Goal: Information Seeking & Learning: Check status

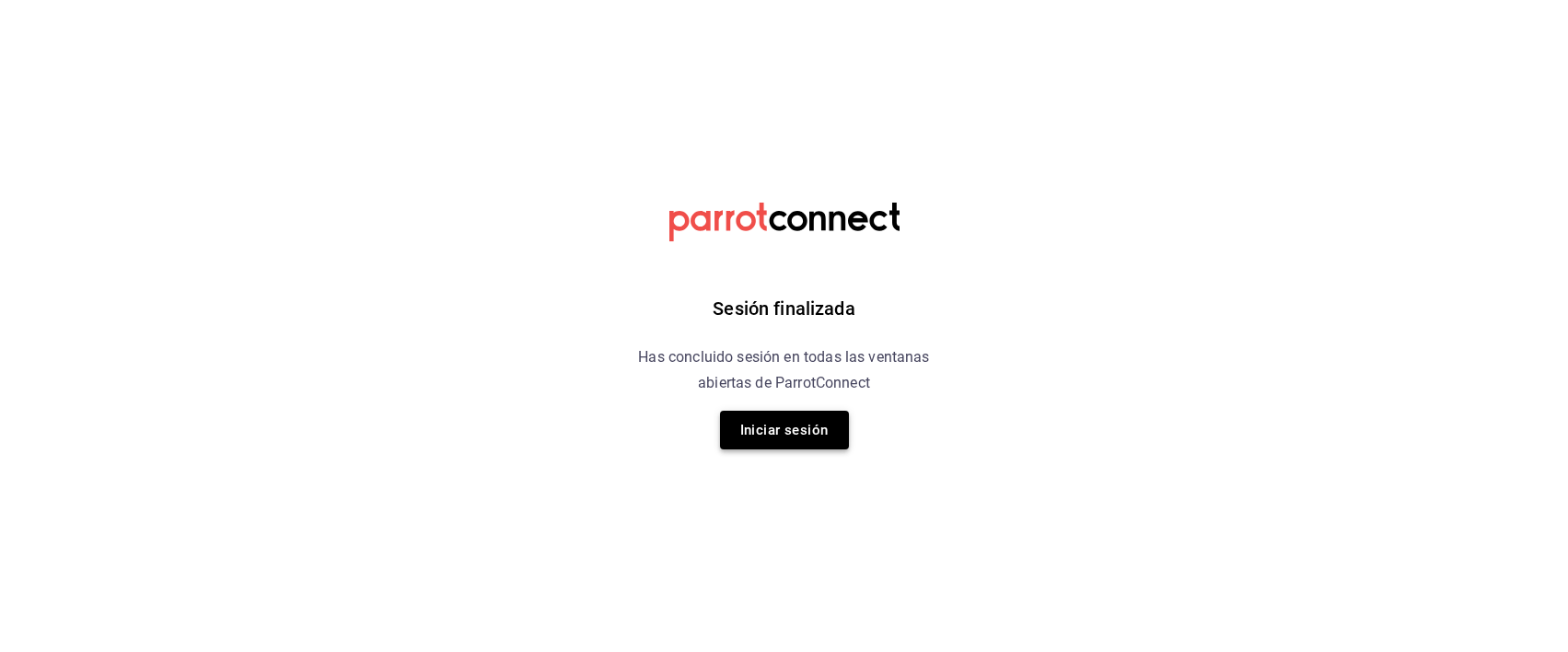
click at [768, 424] on button "Iniciar sesión" at bounding box center [784, 430] width 129 height 39
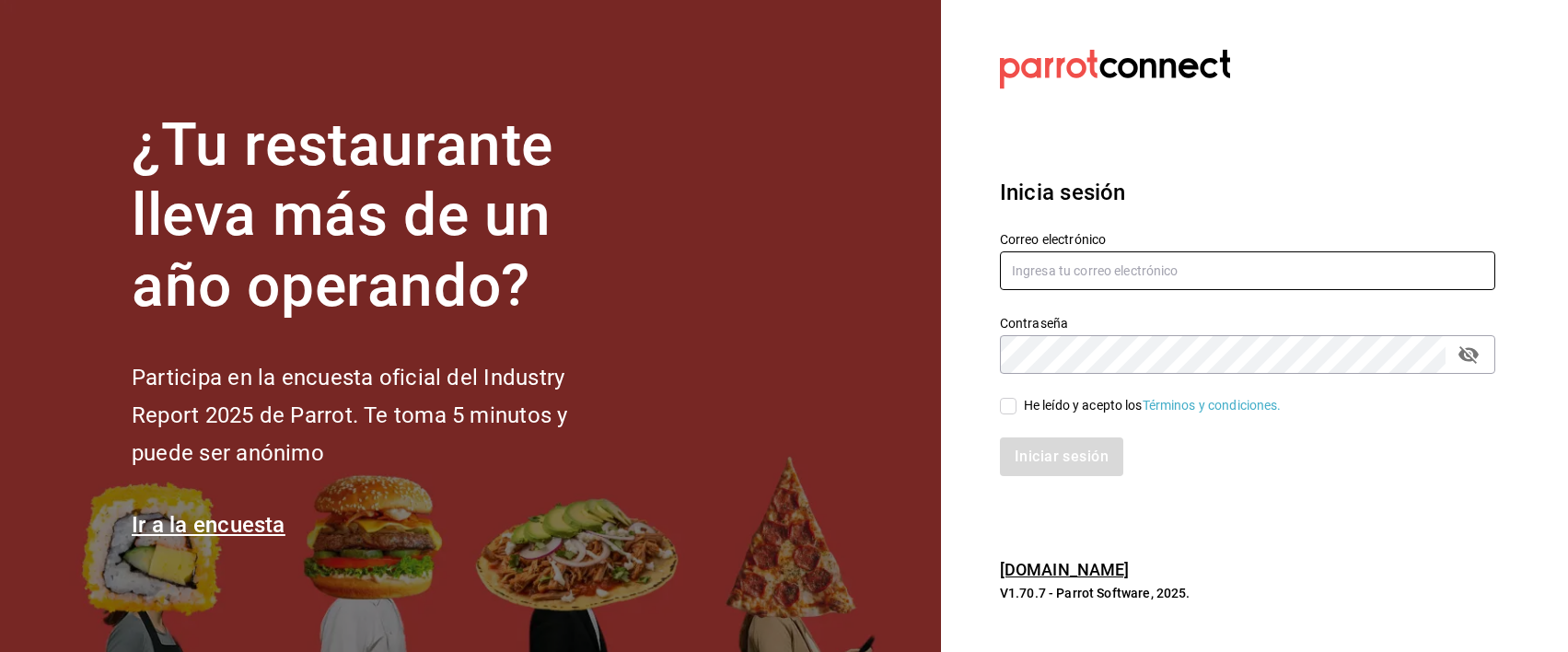
type input "[EMAIL_ADDRESS][PERSON_NAME][DOMAIN_NAME]"
click at [1011, 408] on input "He leído y acepto los Términos y condiciones." at bounding box center [1008, 406] width 16 height 16
checkbox input "true"
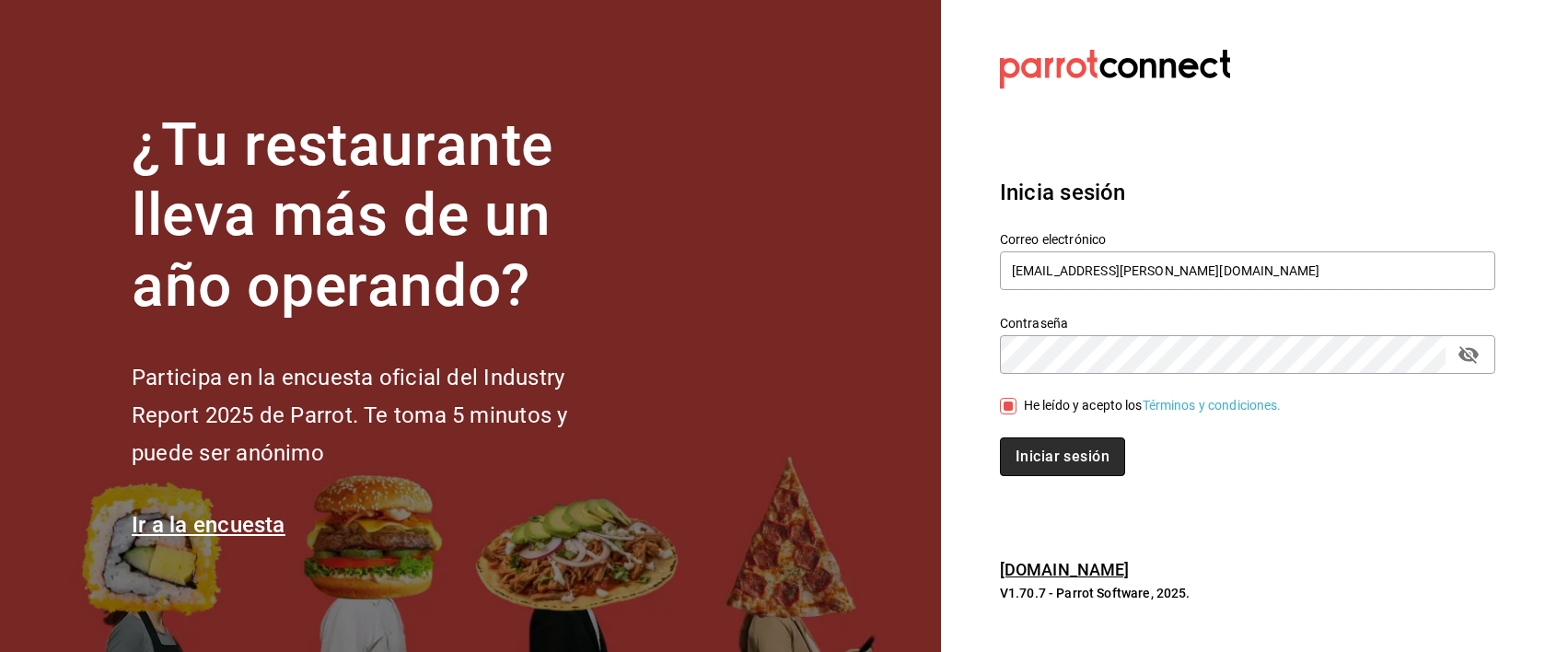
click at [1044, 470] on button "Iniciar sesión" at bounding box center [1063, 456] width 125 height 39
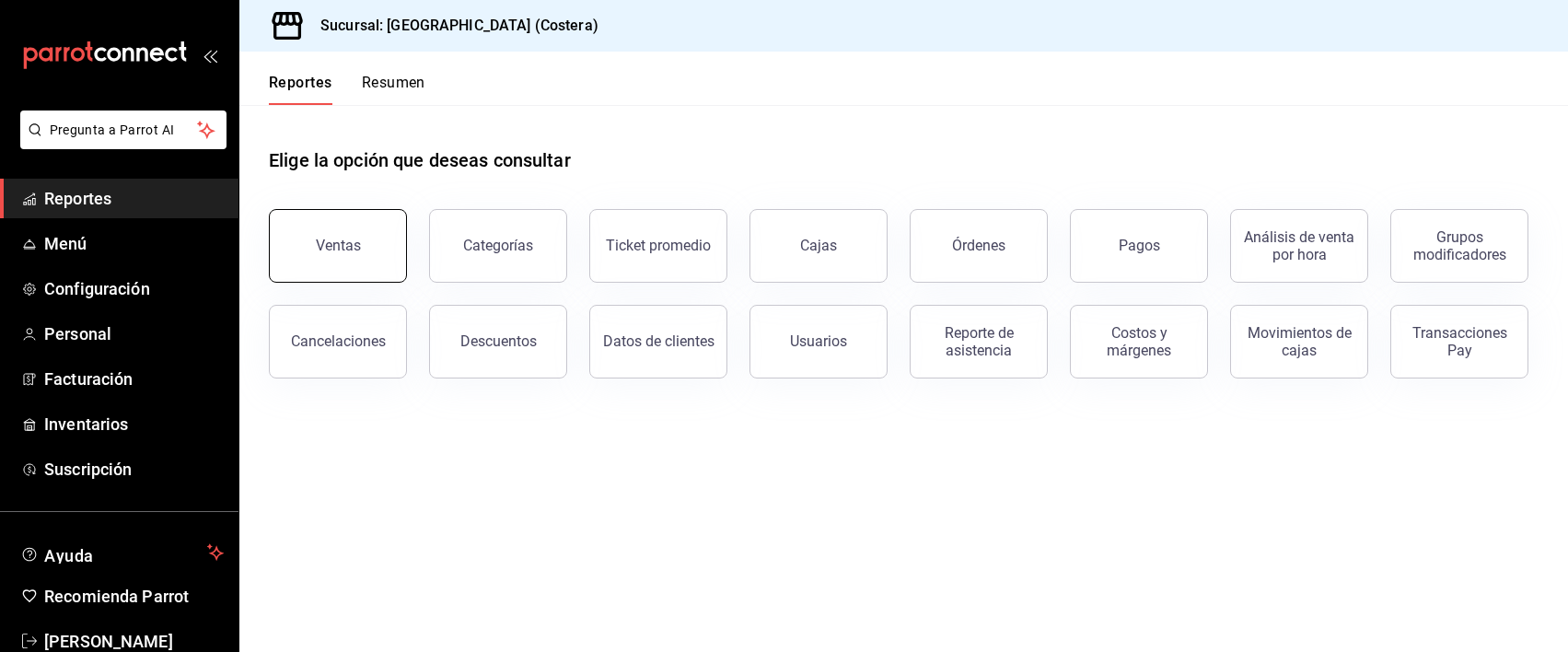
click at [391, 250] on button "Ventas" at bounding box center [337, 246] width 138 height 74
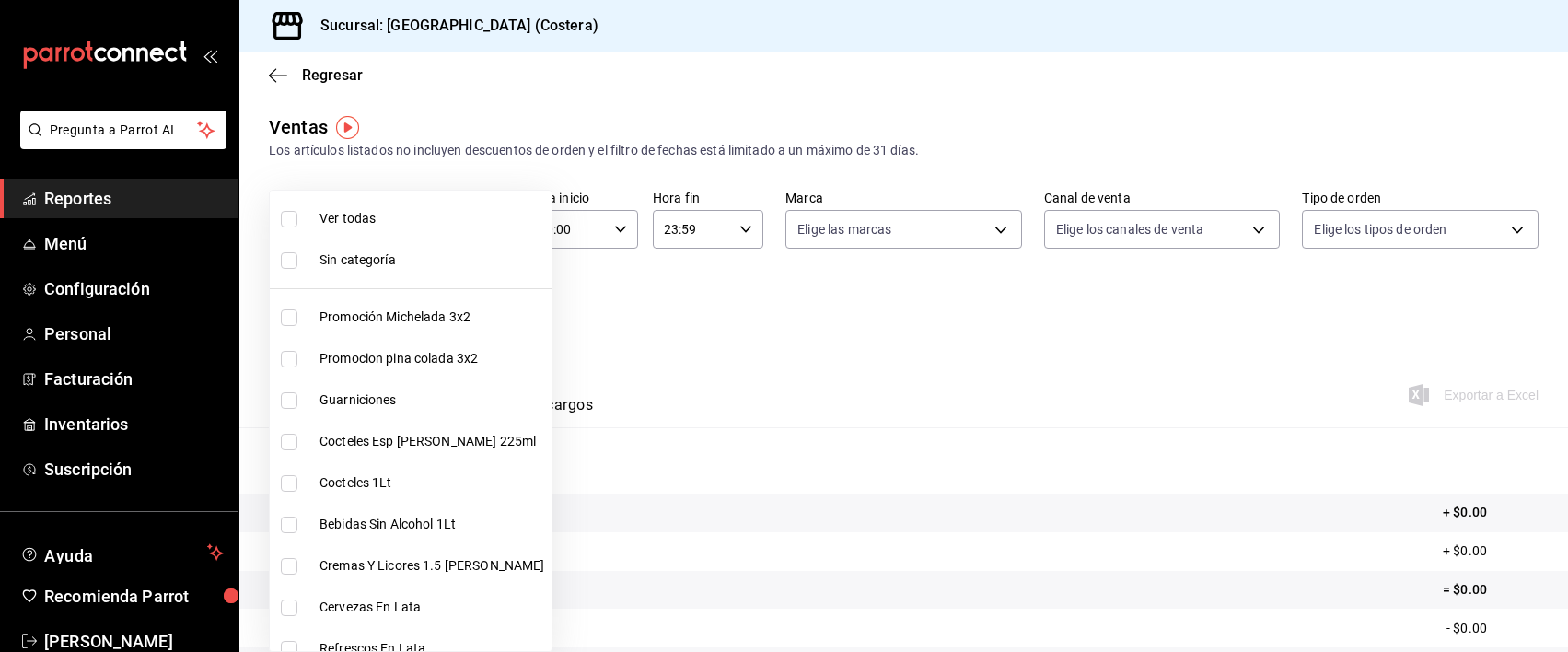
click at [493, 315] on body "Pregunta a Parrot AI Reportes Menú Configuración Personal Facturación Inventari…" at bounding box center [784, 326] width 1568 height 652
click at [291, 222] on input "checkbox" at bounding box center [289, 219] width 16 height 16
checkbox input "true"
type input "f9973abf-4d50-430f-a3a0-1be1e9b440c3,4500806b-e482-404f-ace7-b7714d25f1ae,b7f0a…"
checkbox input "true"
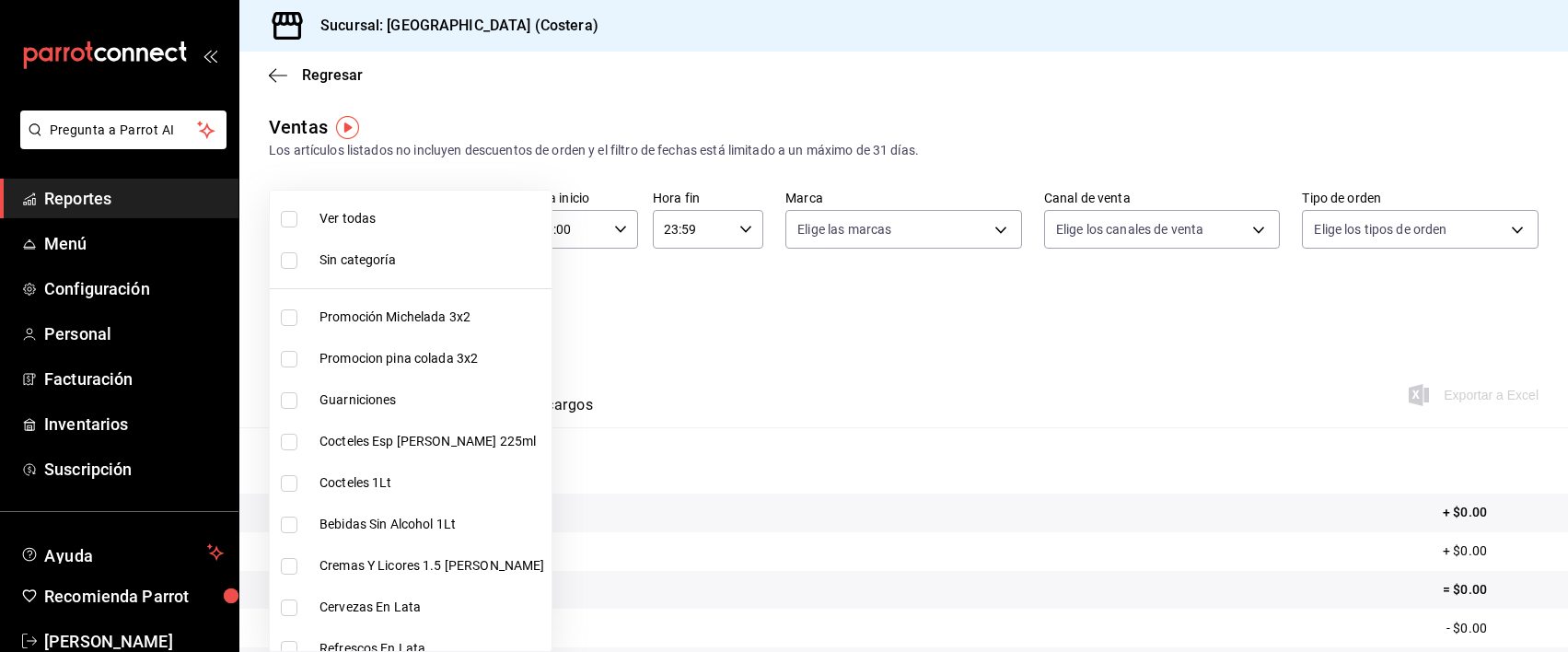
checkbox input "true"
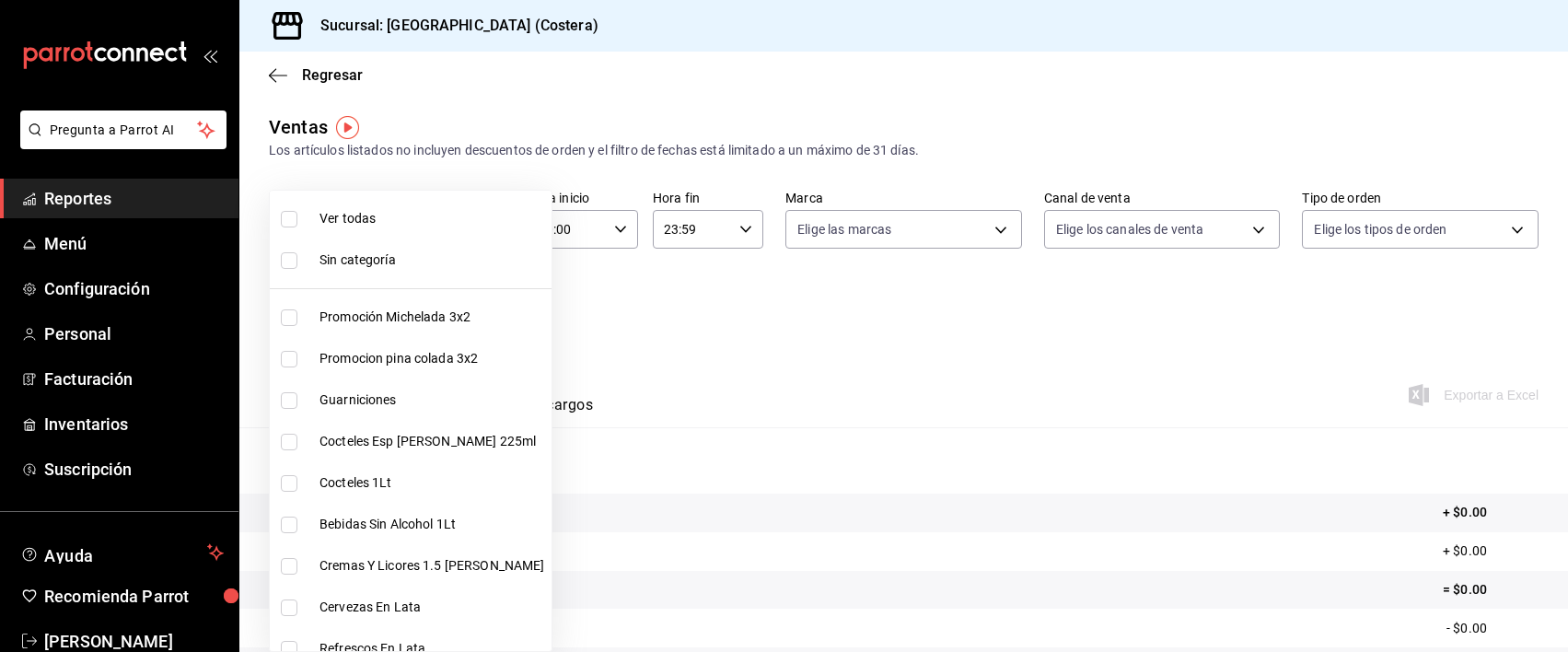
checkbox input "true"
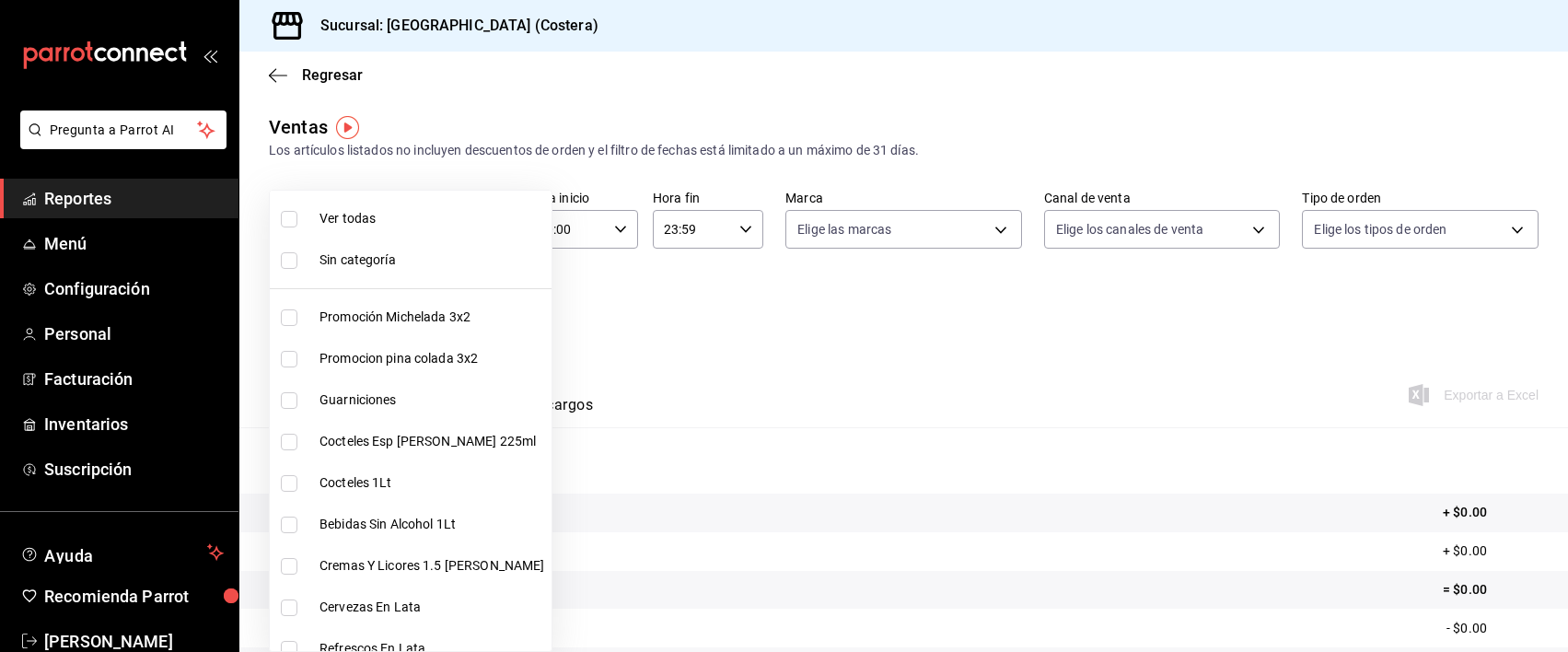
checkbox input "true"
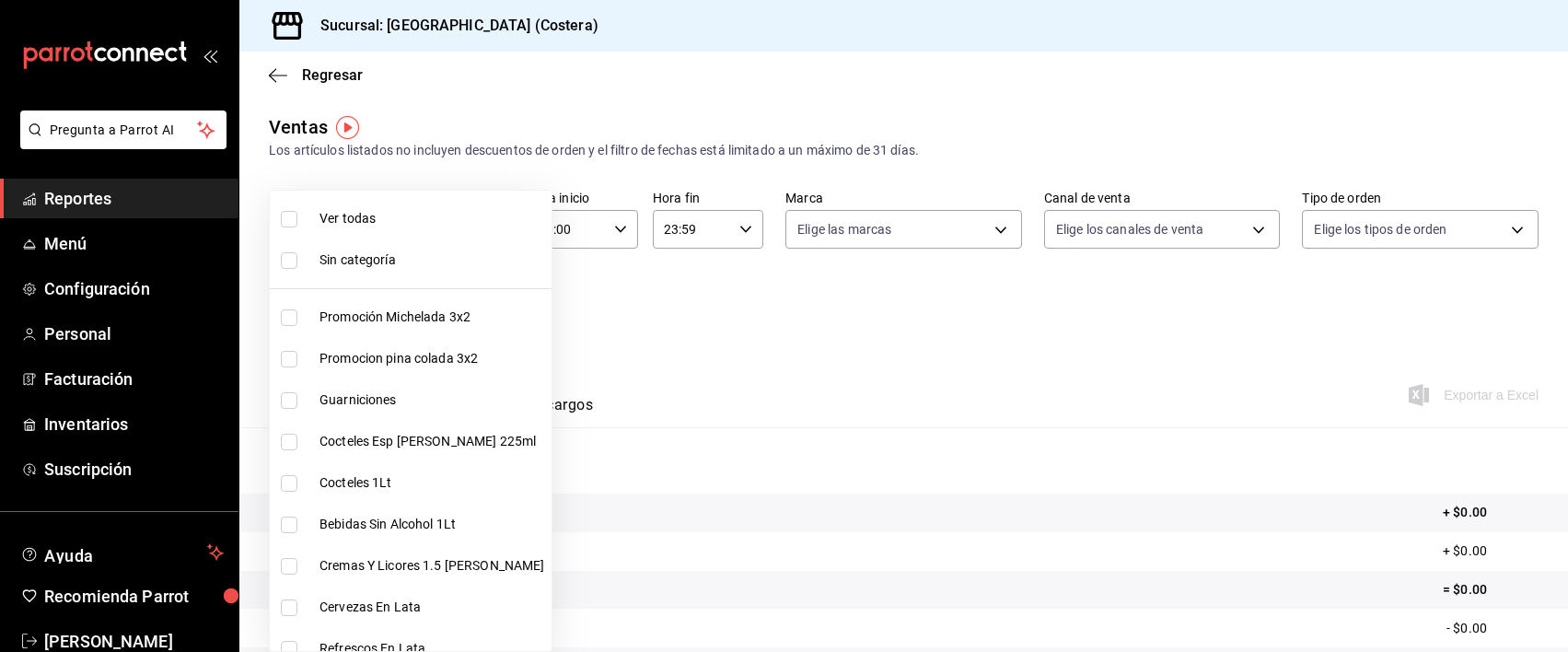
checkbox input "true"
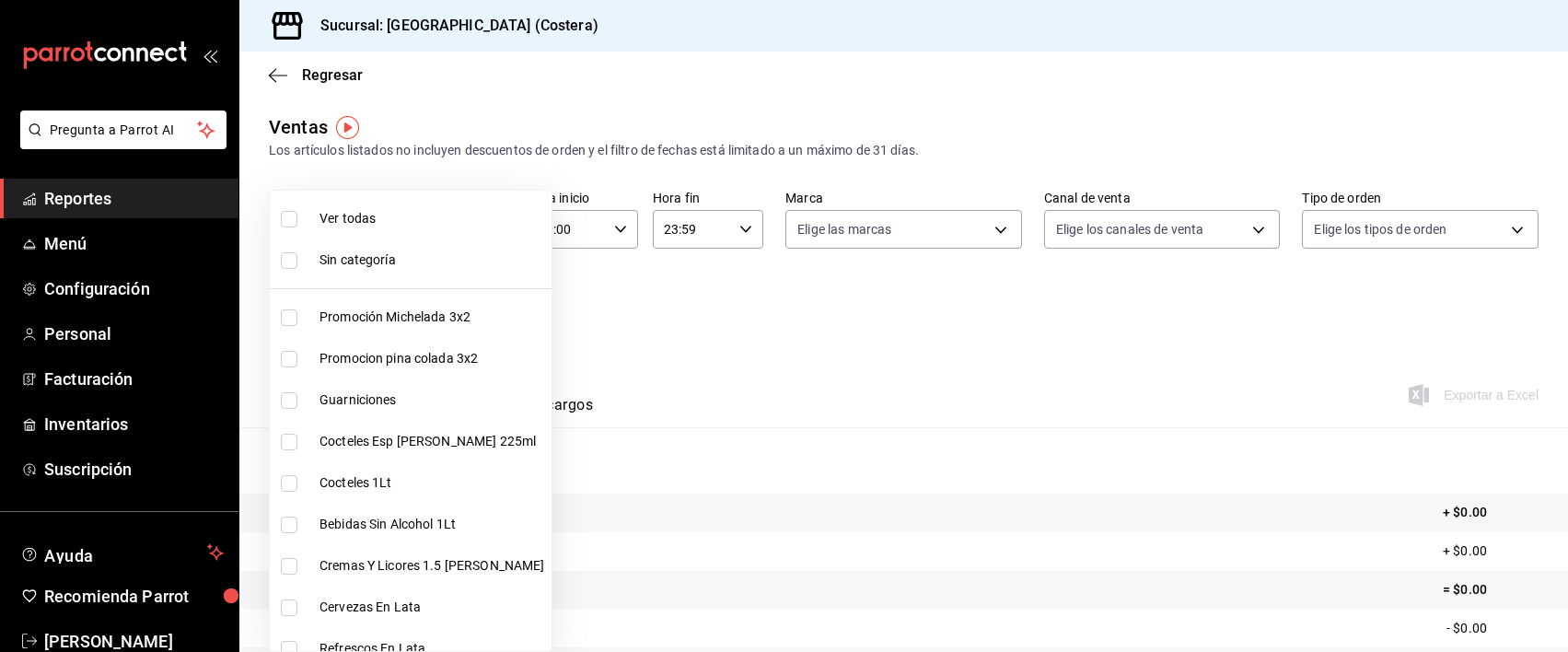
checkbox input "true"
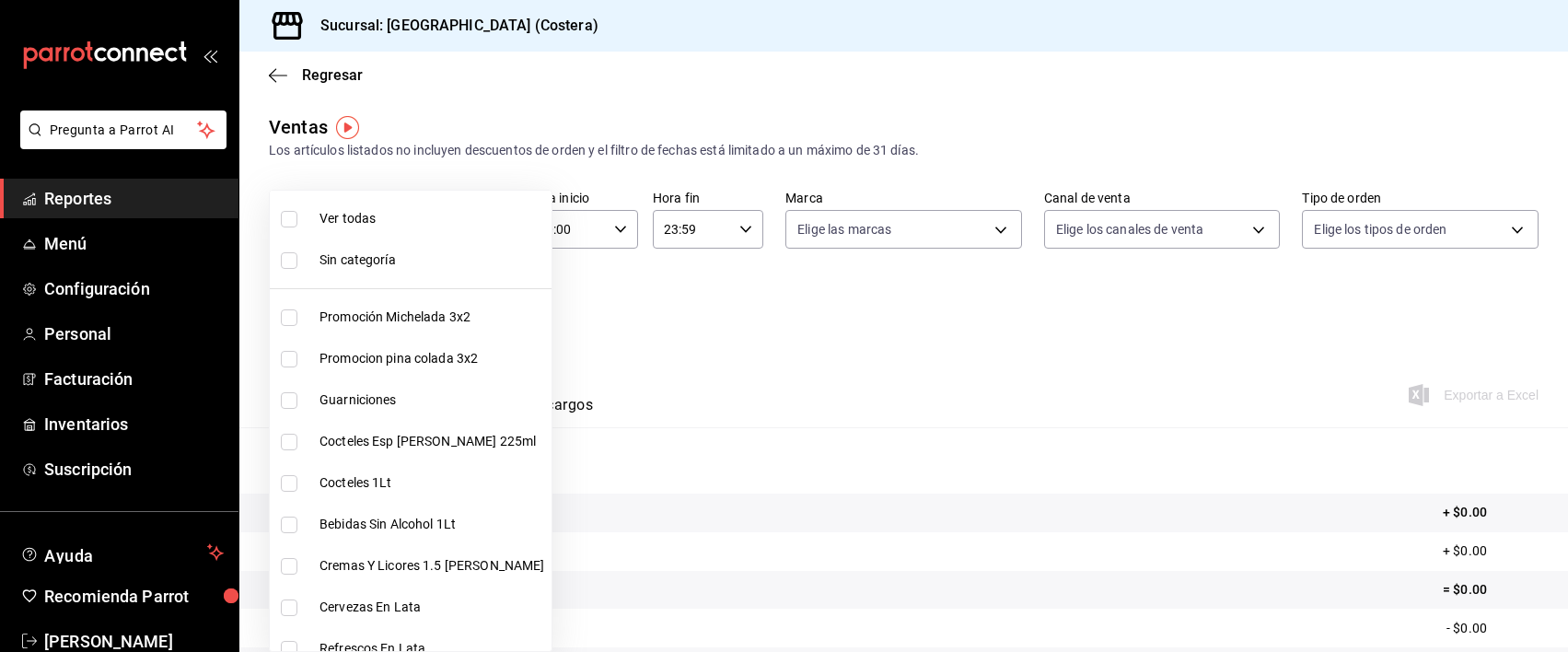
checkbox input "true"
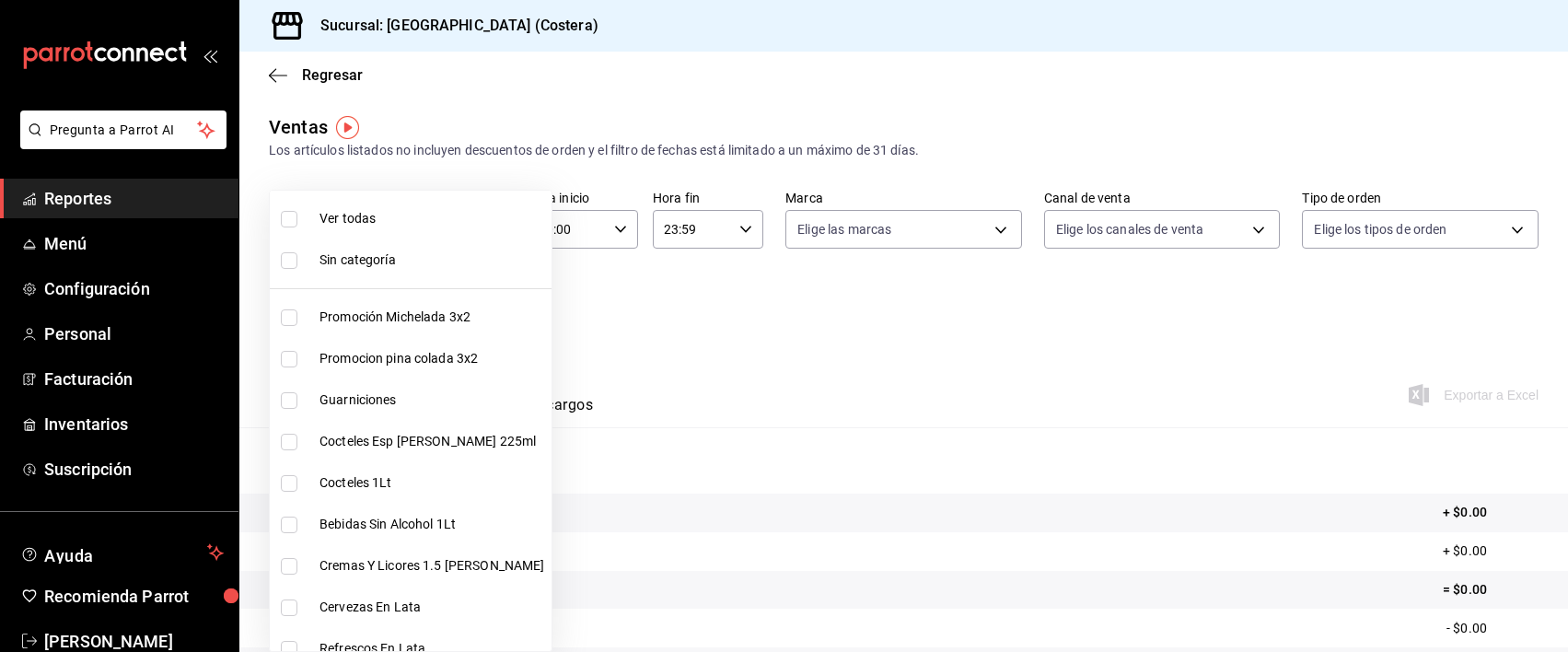
checkbox input "true"
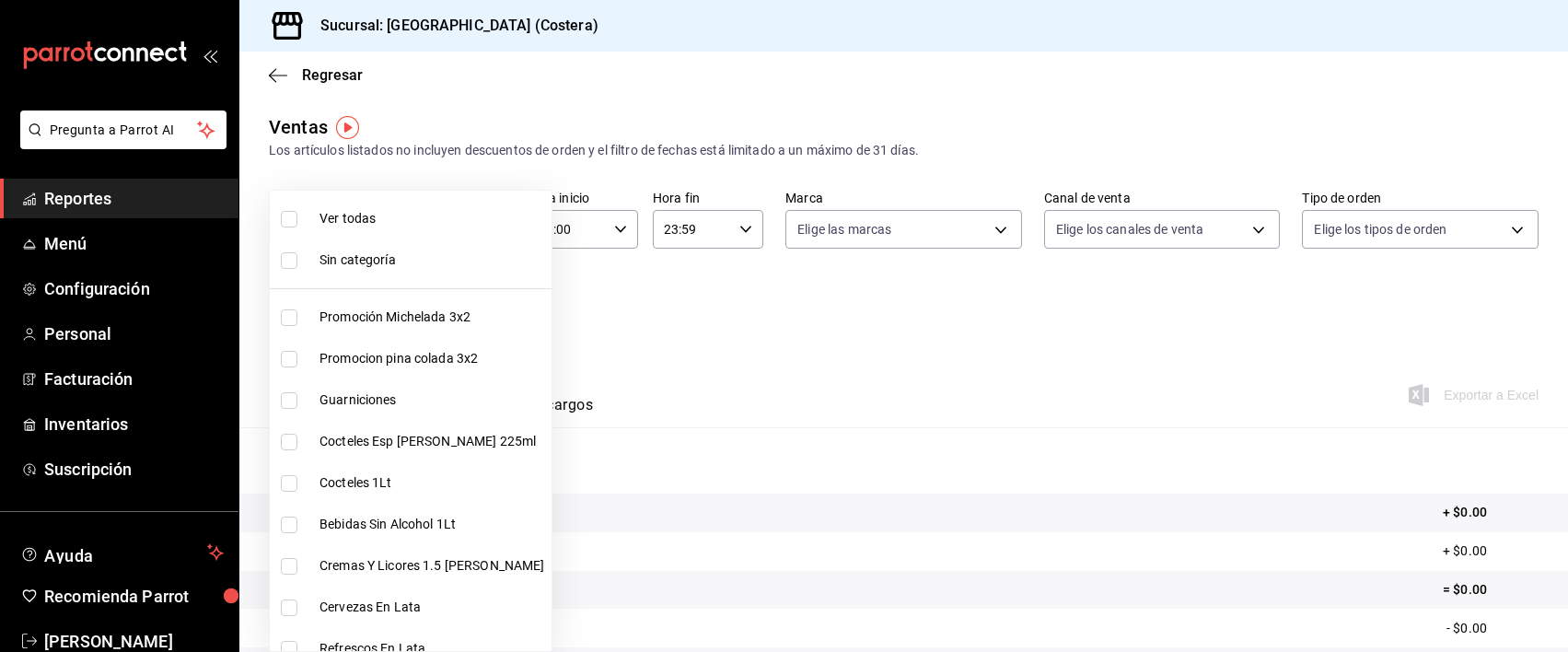
checkbox input "true"
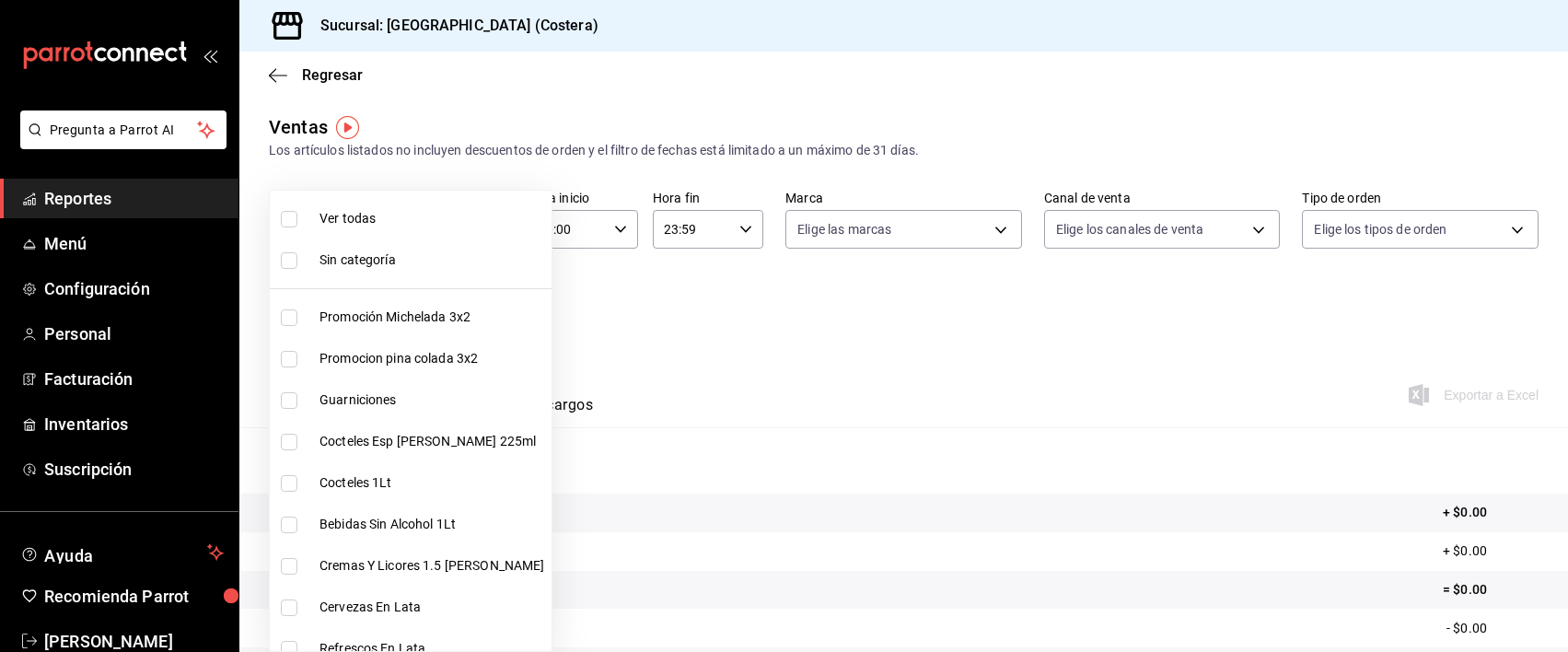
checkbox input "true"
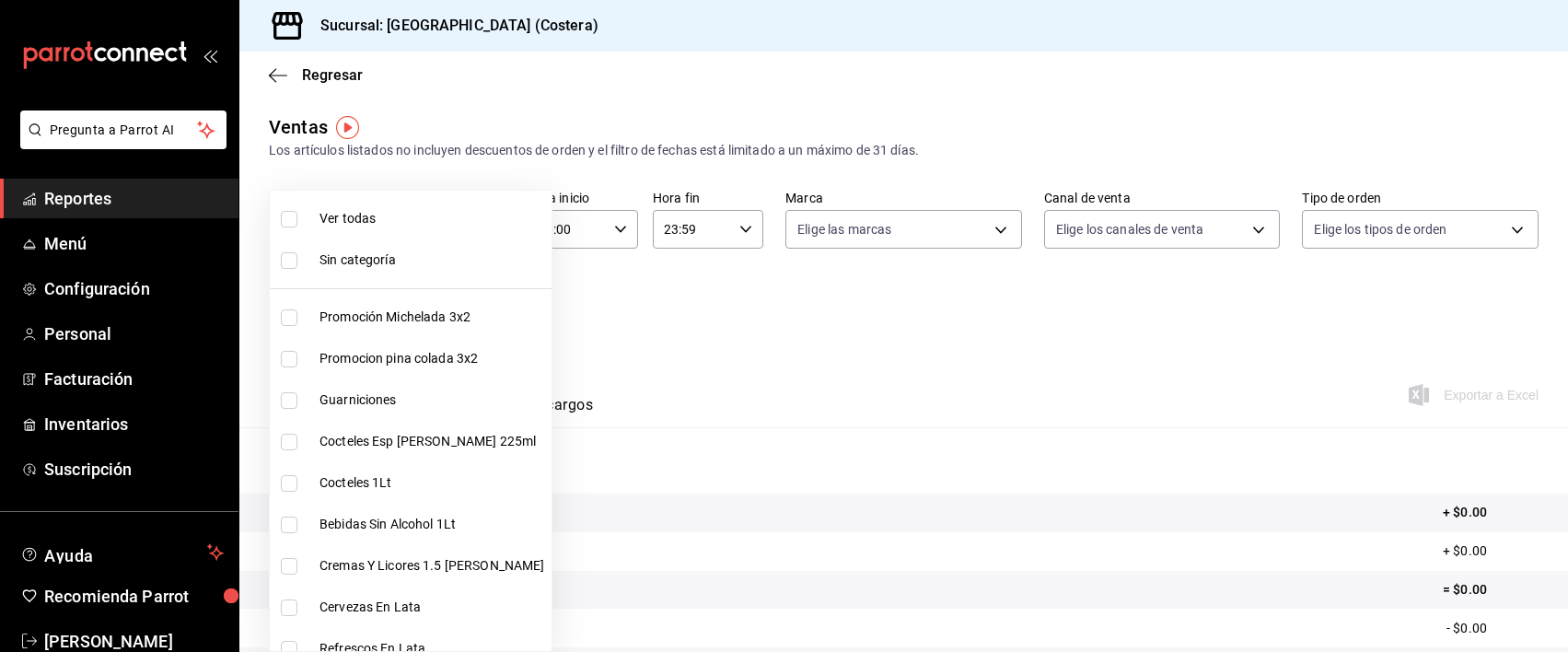
checkbox input "true"
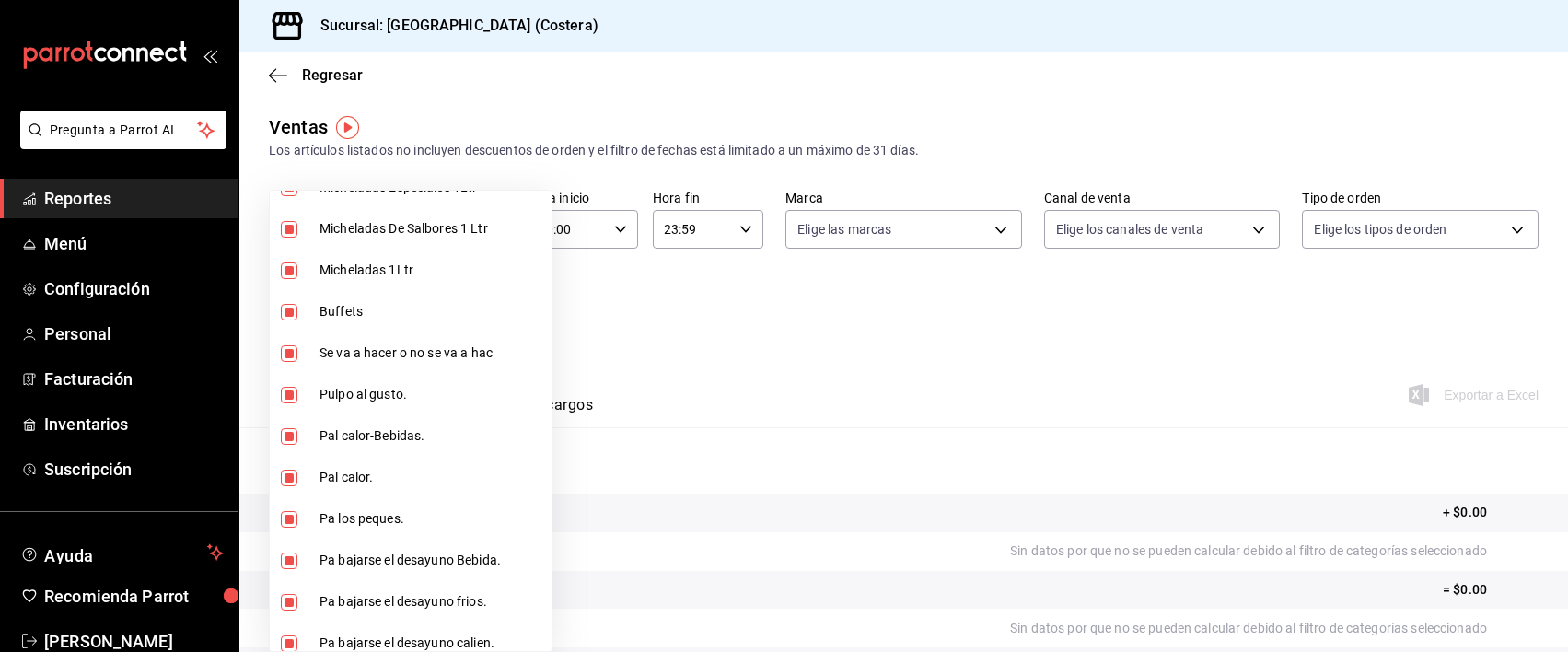
scroll to position [546, 0]
click at [292, 312] on input "checkbox" at bounding box center [289, 311] width 16 height 16
checkbox input "false"
type input "f9973abf-4d50-430f-a3a0-1be1e9b440c3,4500806b-e482-404f-ace7-b7714d25f1ae,b7f0a…"
checkbox input "false"
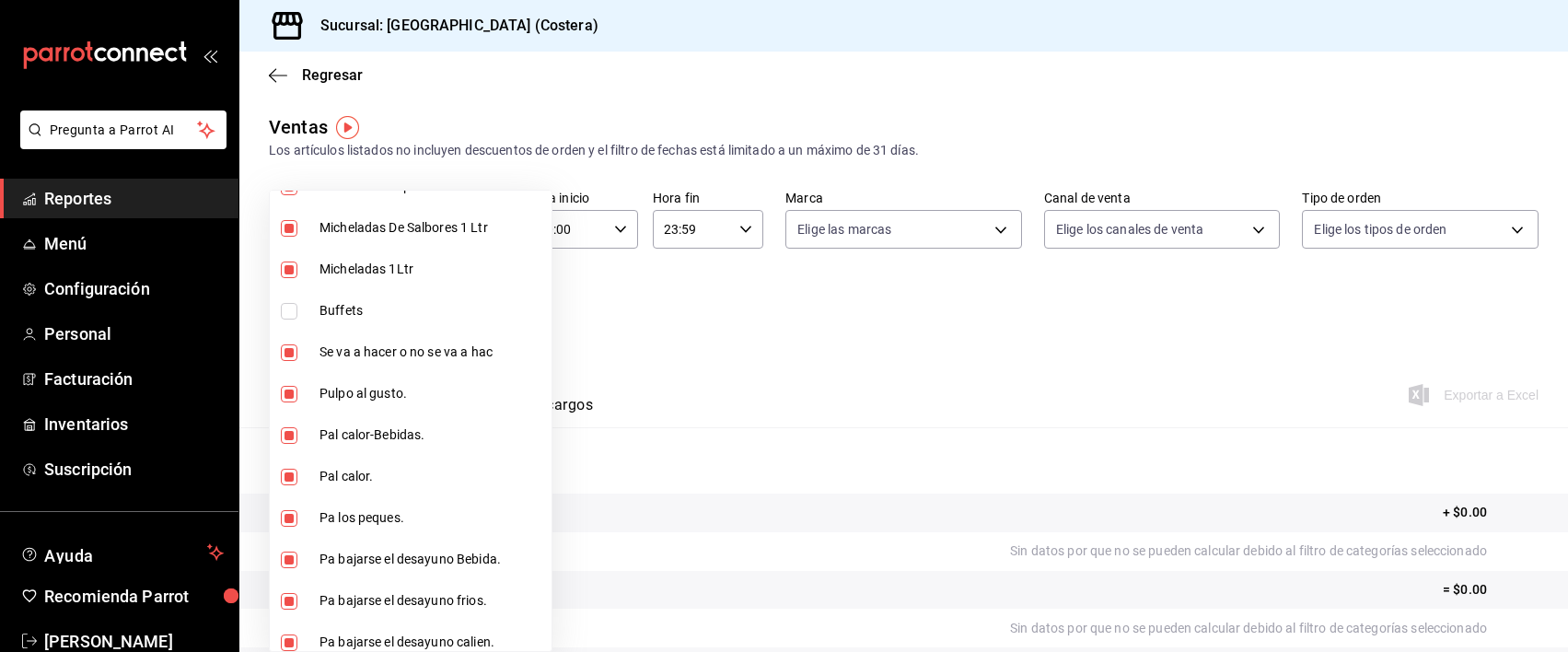
click at [747, 332] on div at bounding box center [784, 326] width 1568 height 652
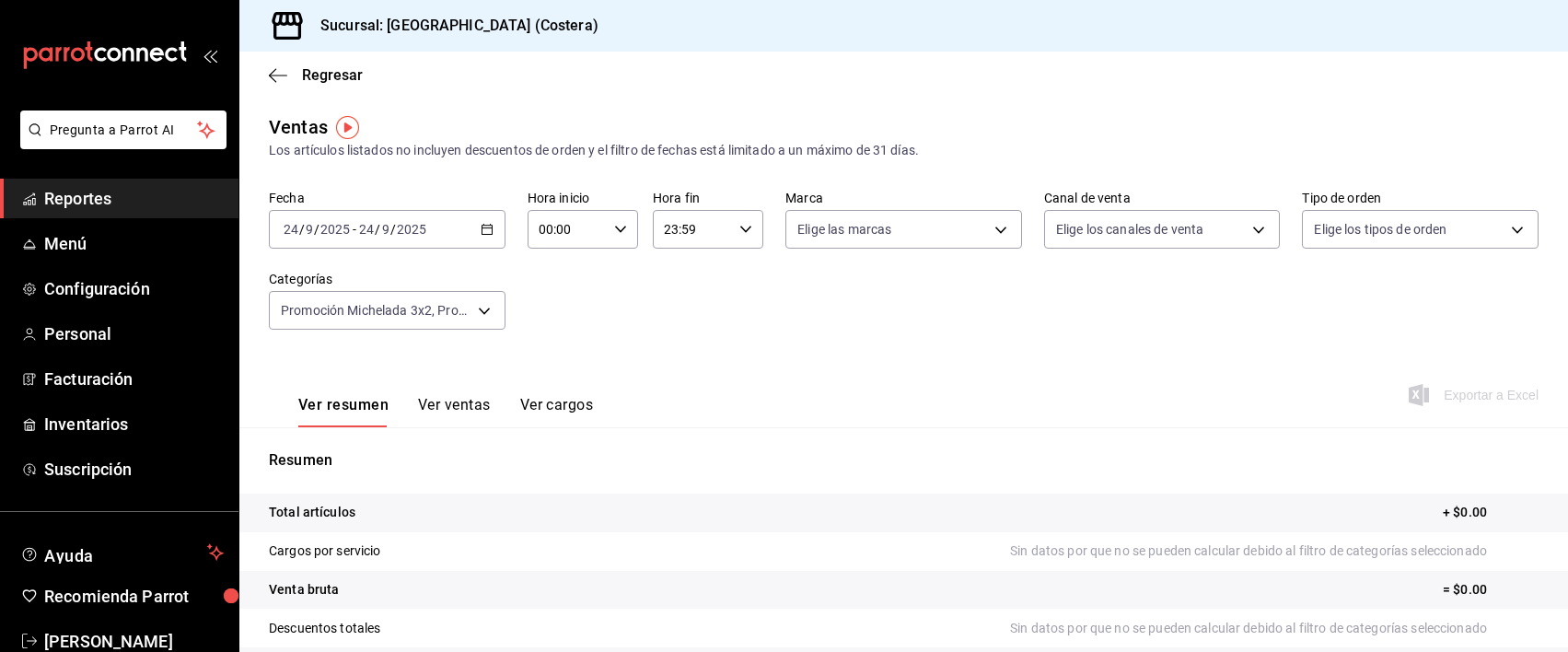
click at [435, 408] on button "Ver ventas" at bounding box center [454, 412] width 73 height 31
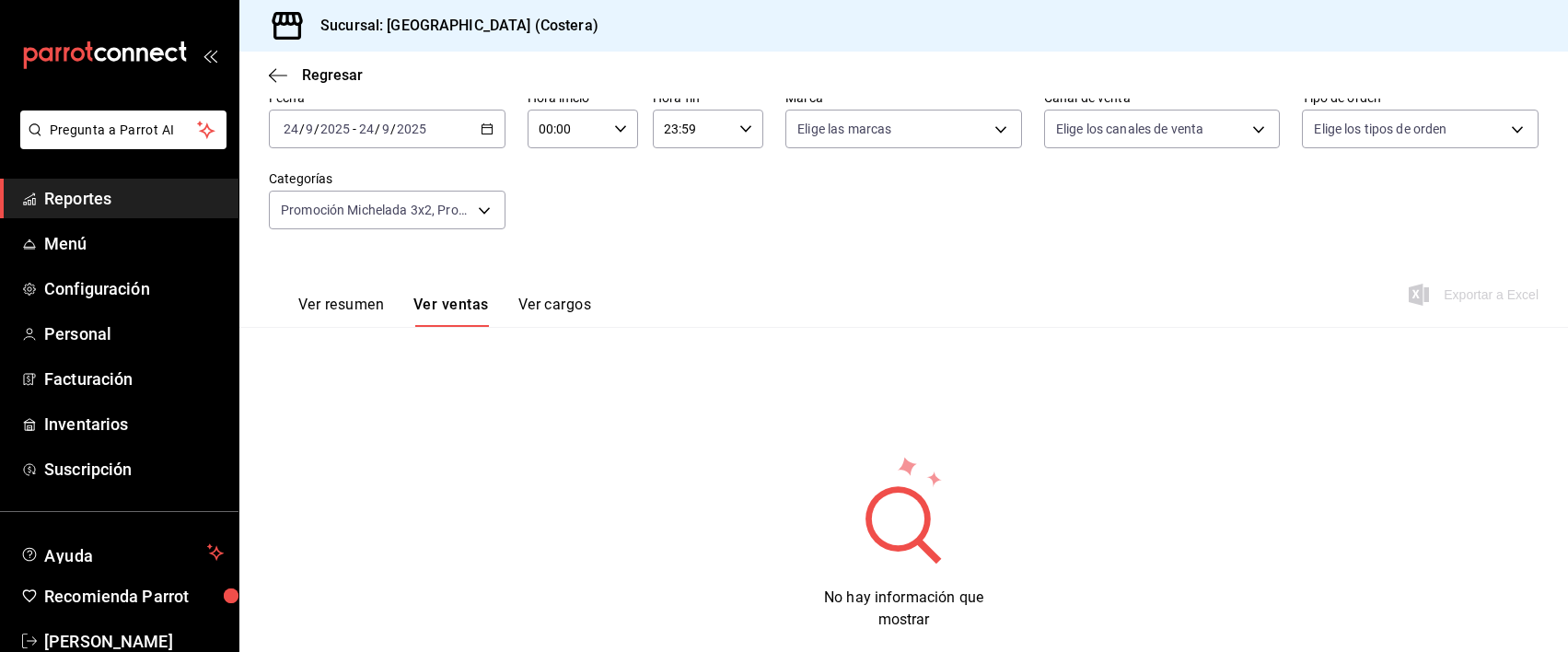
scroll to position [105, 0]
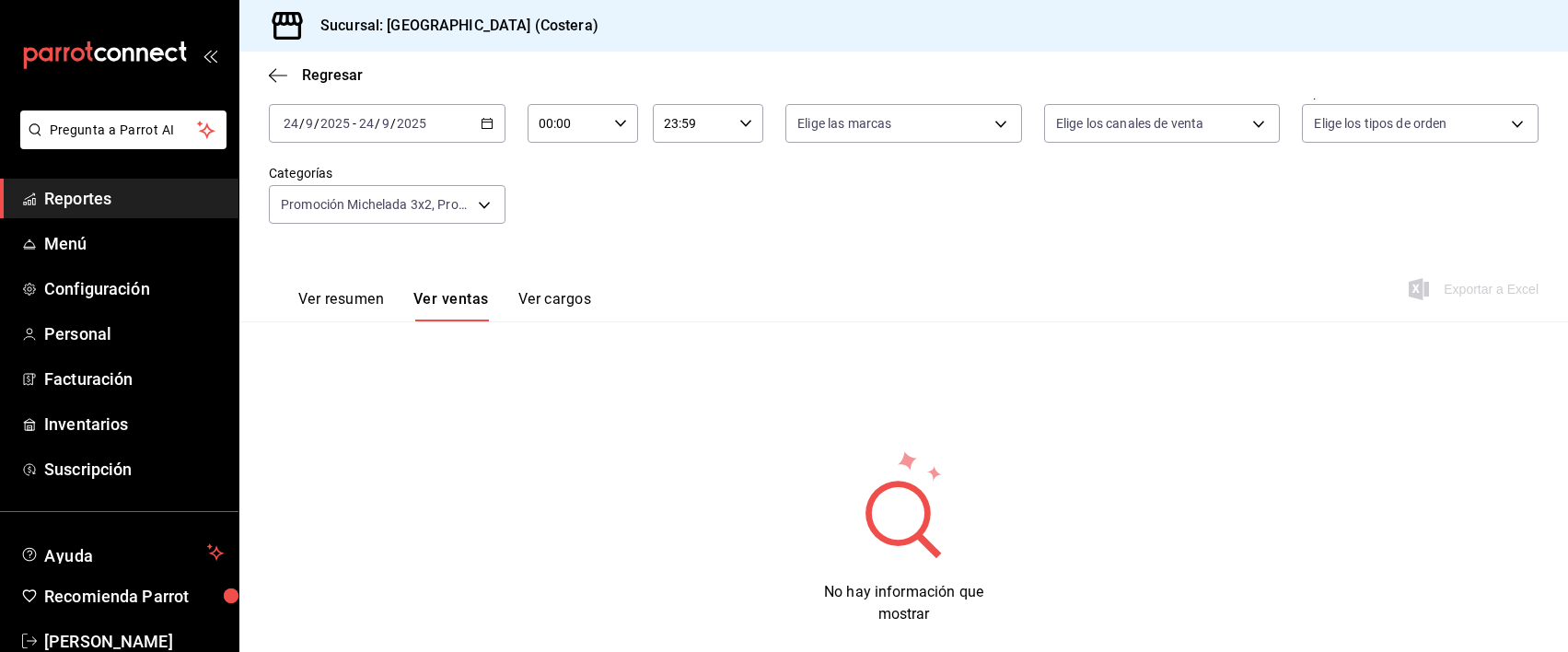
click at [363, 300] on button "Ver resumen" at bounding box center [341, 305] width 85 height 31
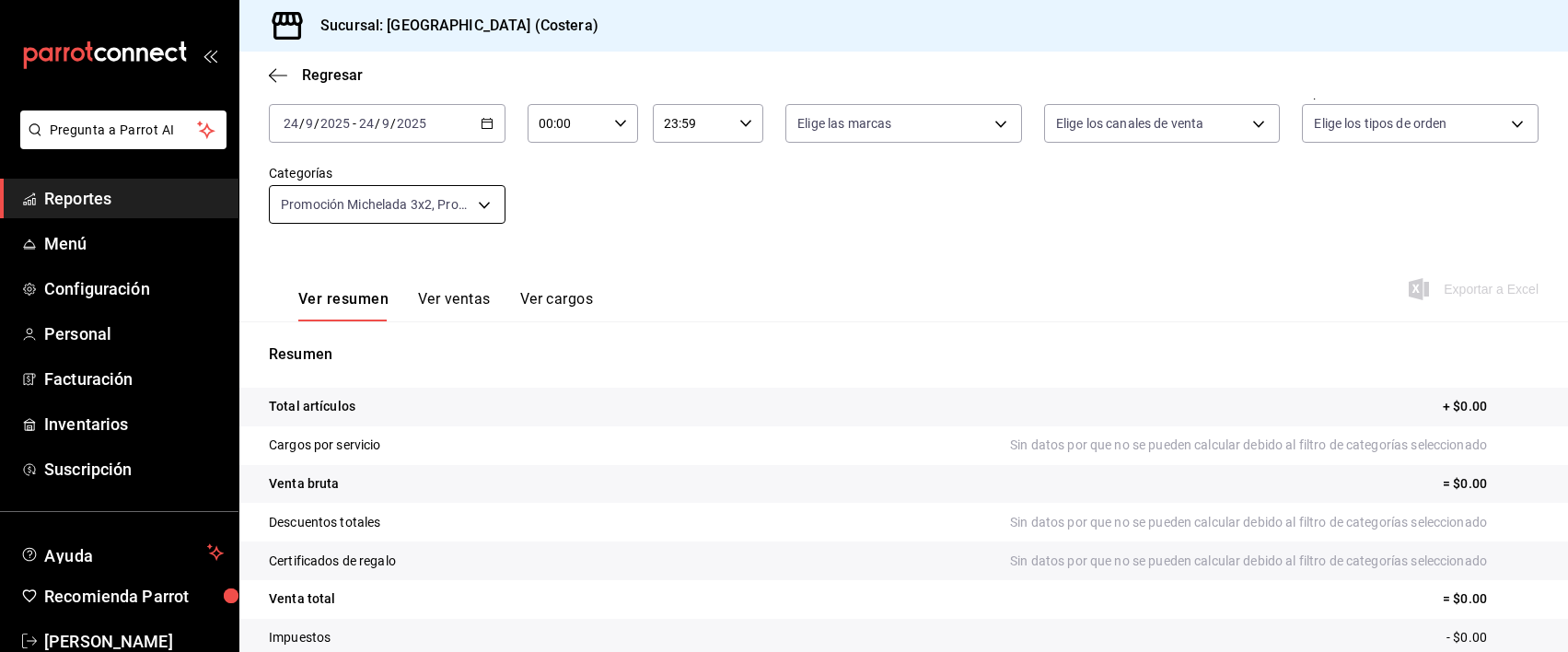
click at [492, 204] on body "Pregunta a Parrot AI Reportes Menú Configuración Personal Facturación Inventari…" at bounding box center [784, 326] width 1568 height 652
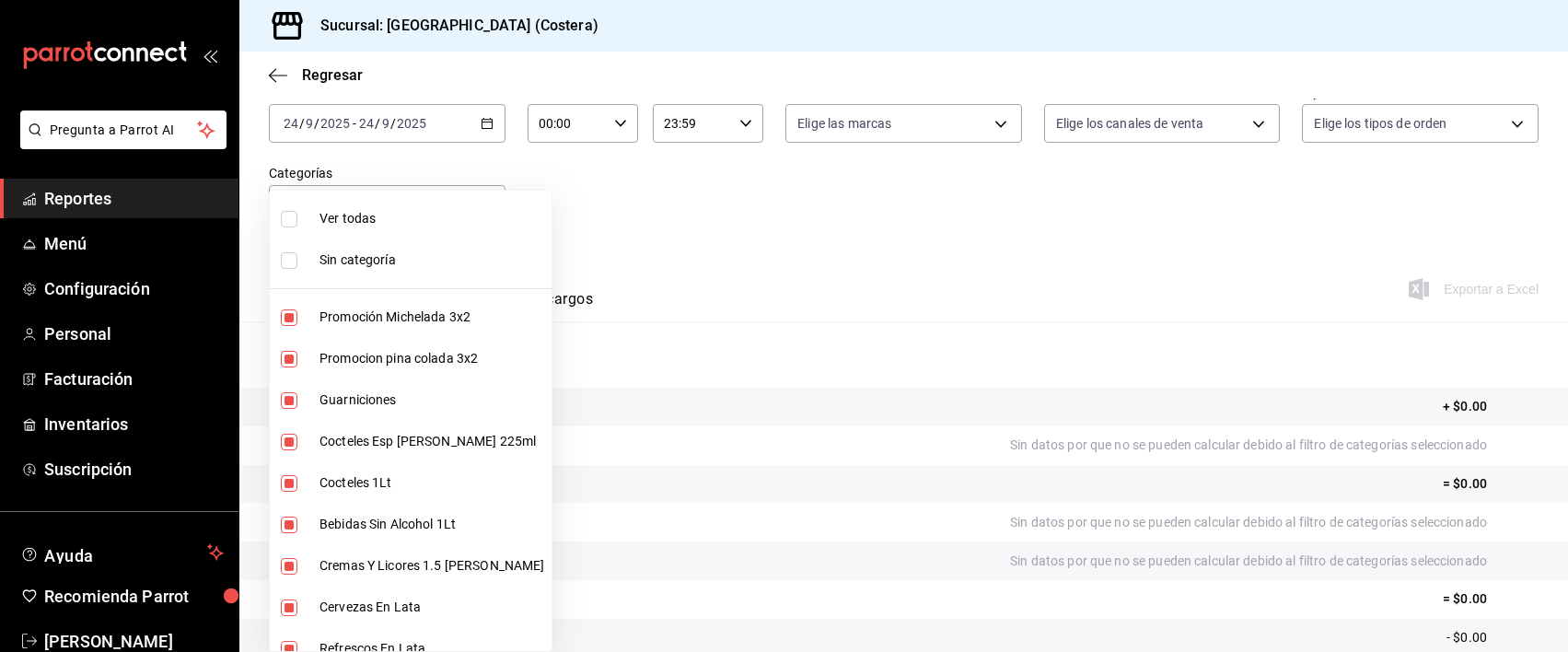
click at [298, 219] on label at bounding box center [293, 219] width 24 height 16
click at [297, 219] on input "checkbox" at bounding box center [289, 219] width 16 height 16
checkbox input "false"
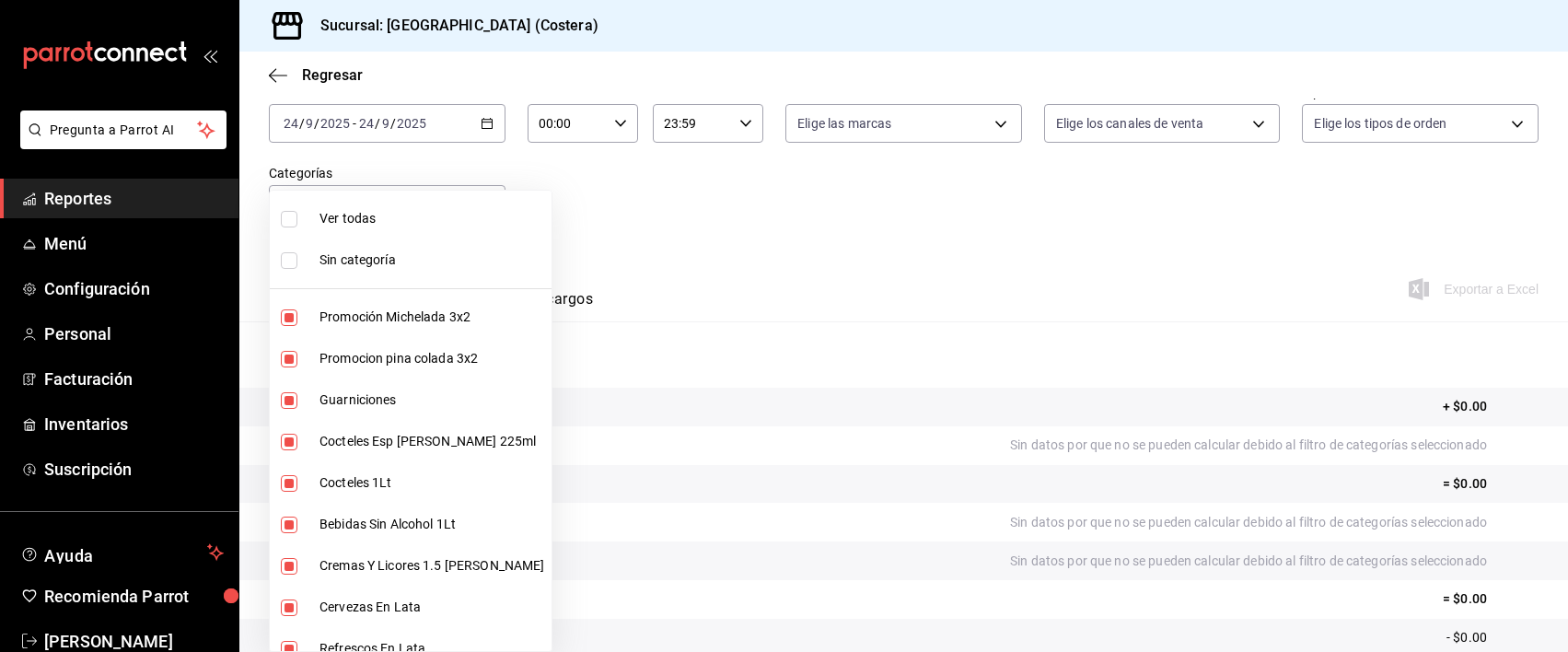
checkbox input "false"
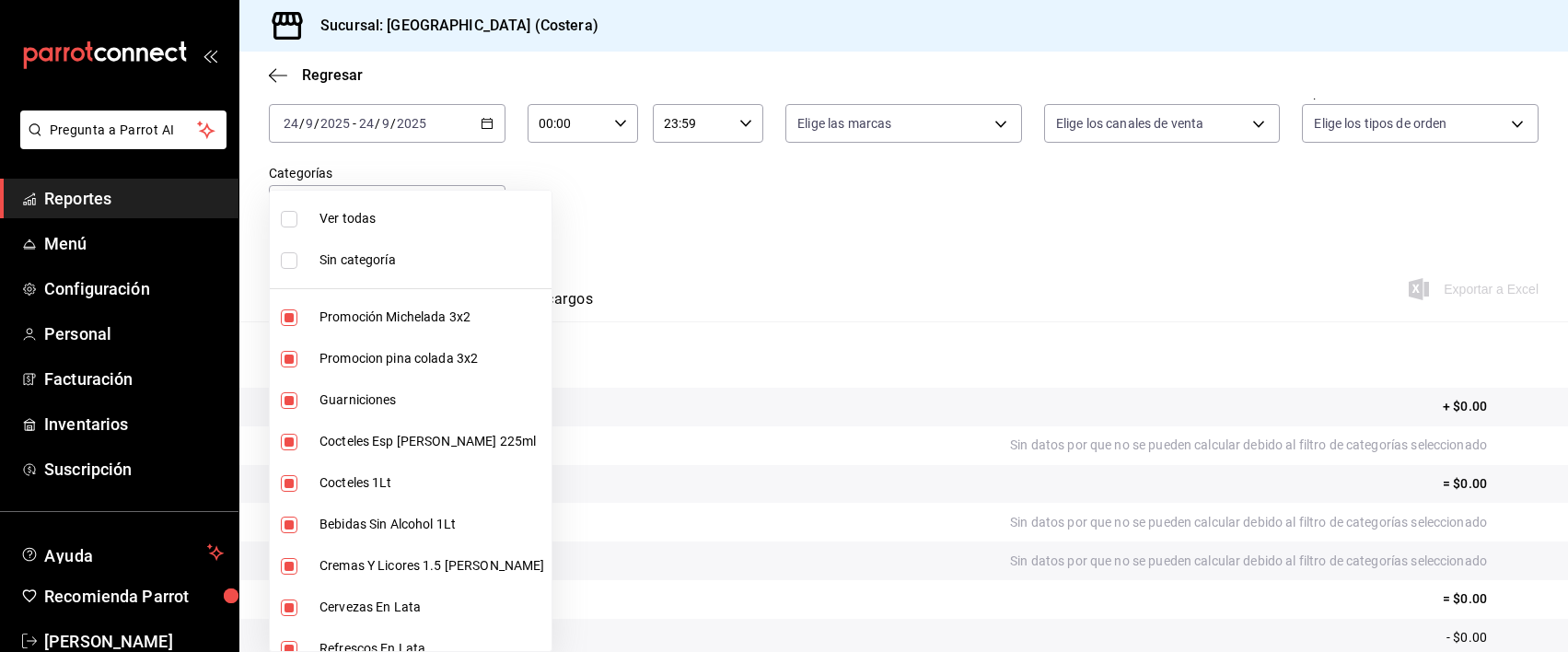
checkbox input "false"
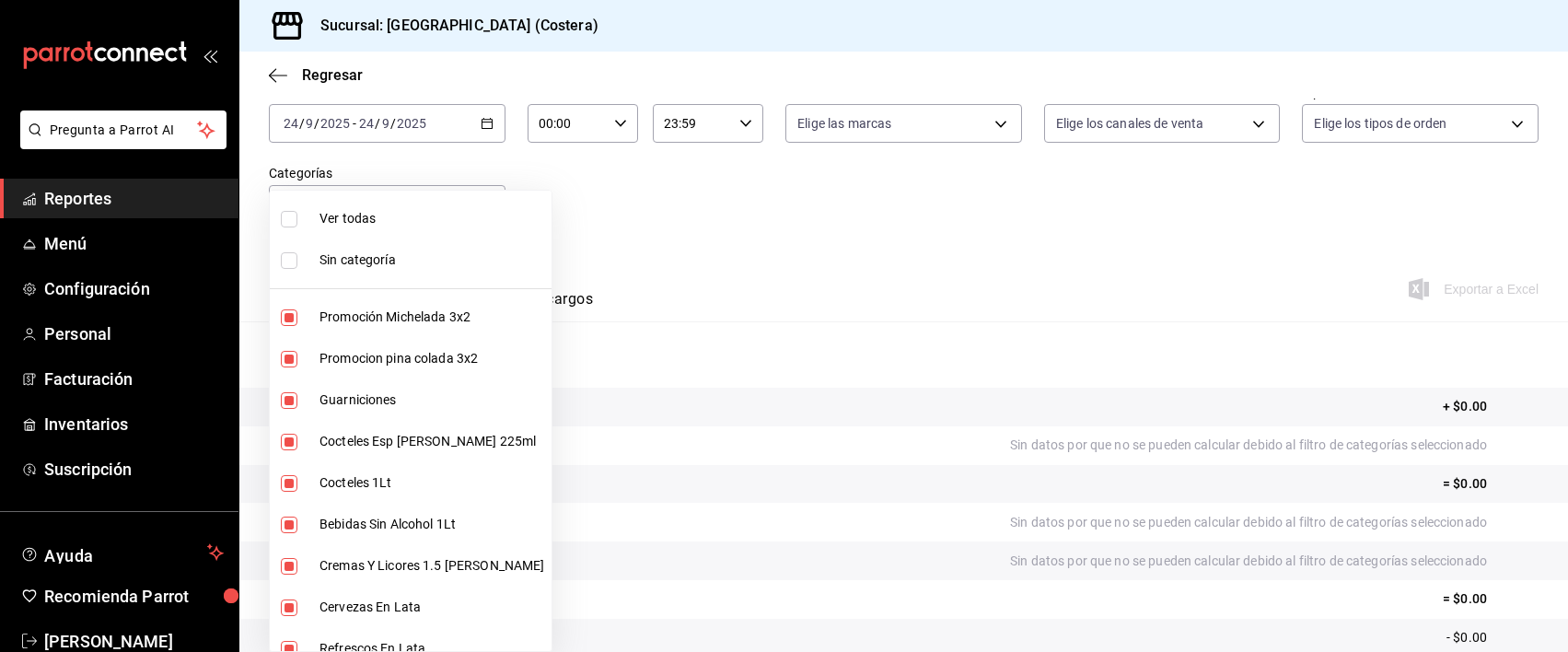
checkbox input "false"
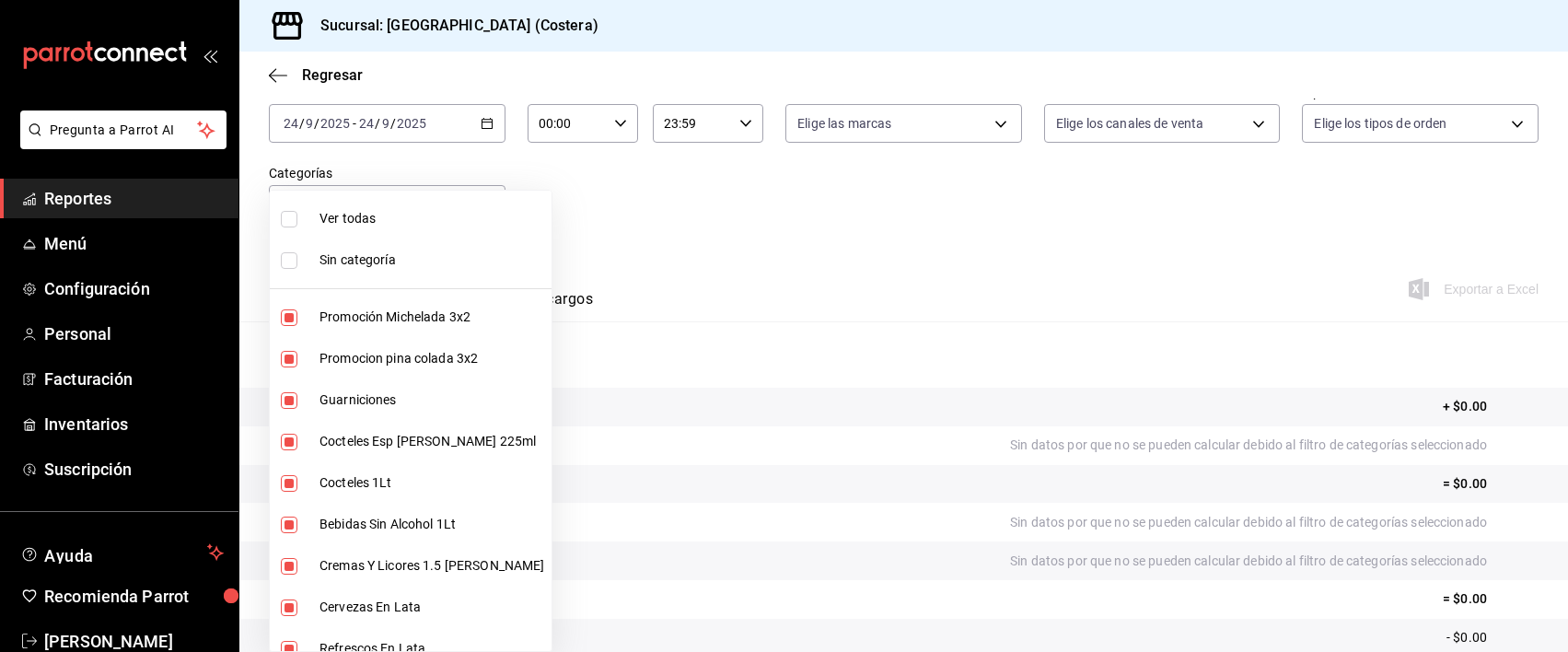
checkbox input "false"
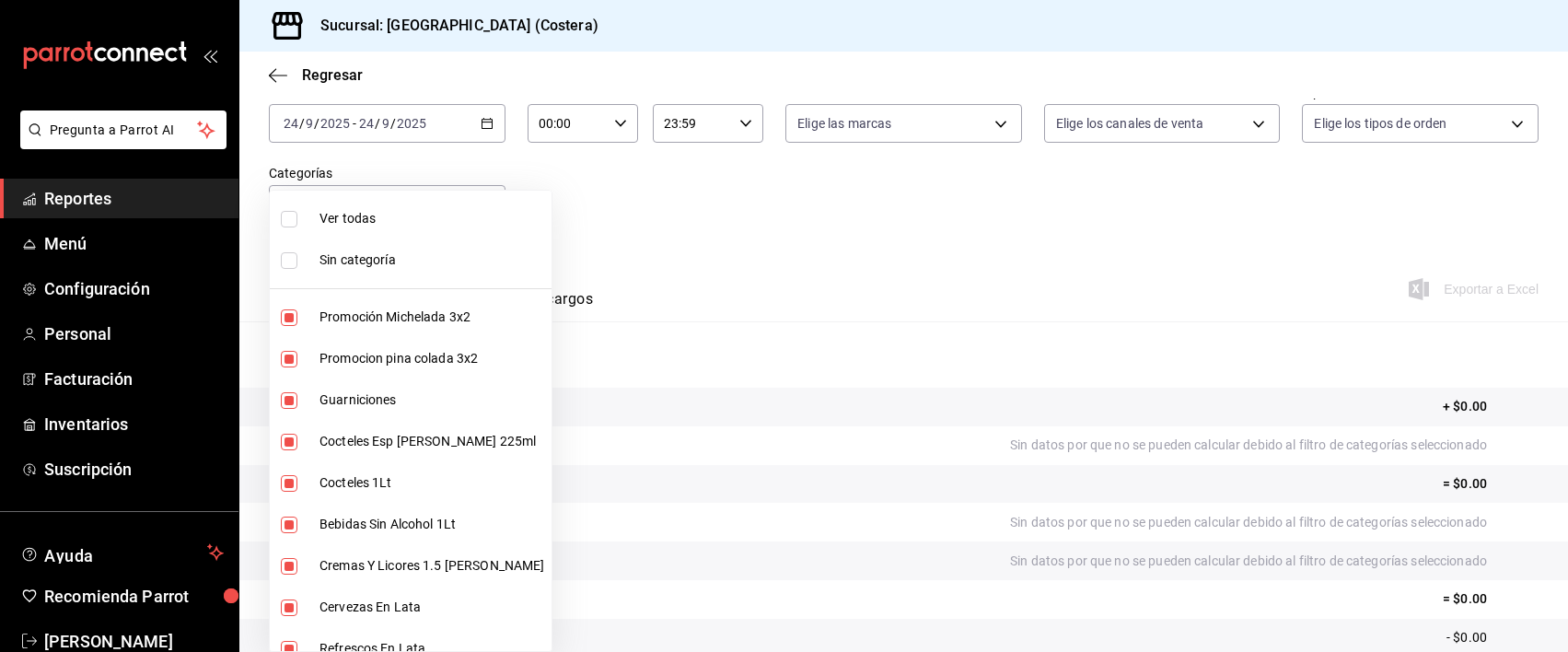
checkbox input "false"
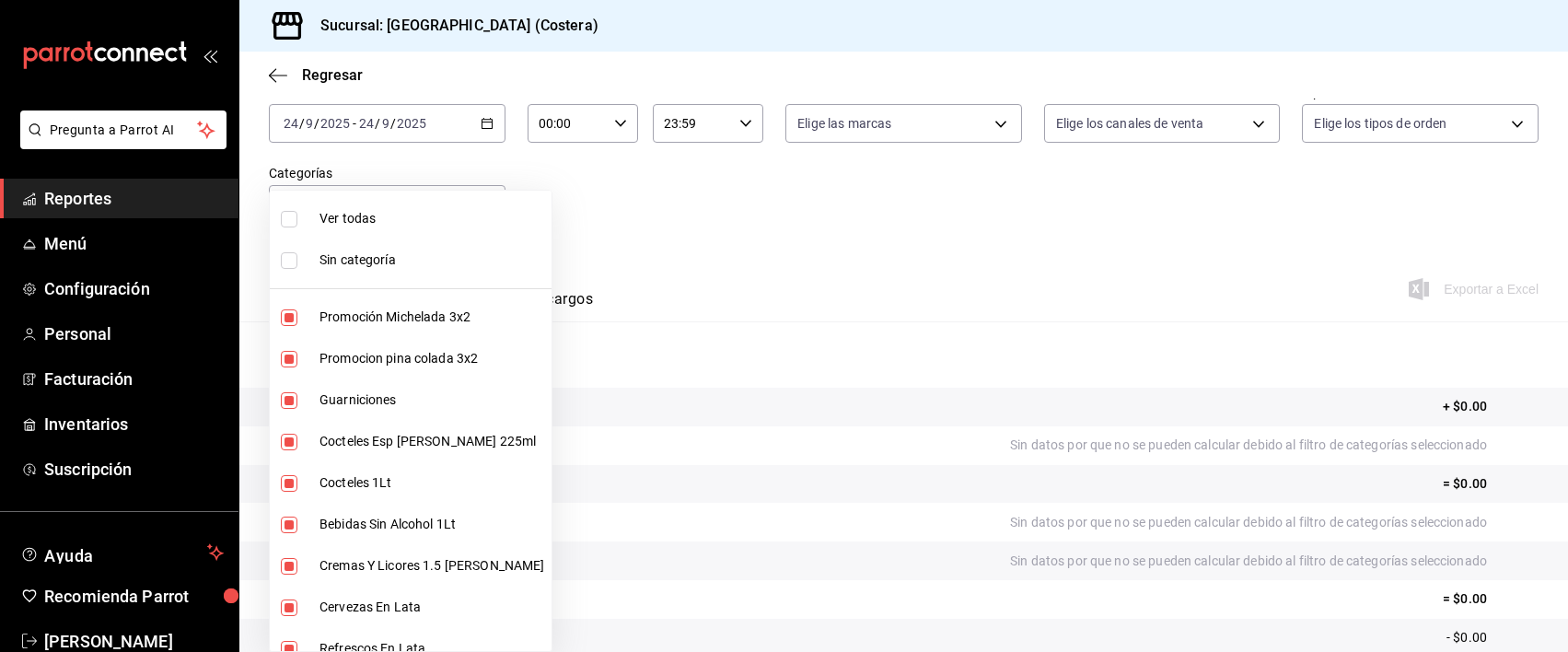
checkbox input "false"
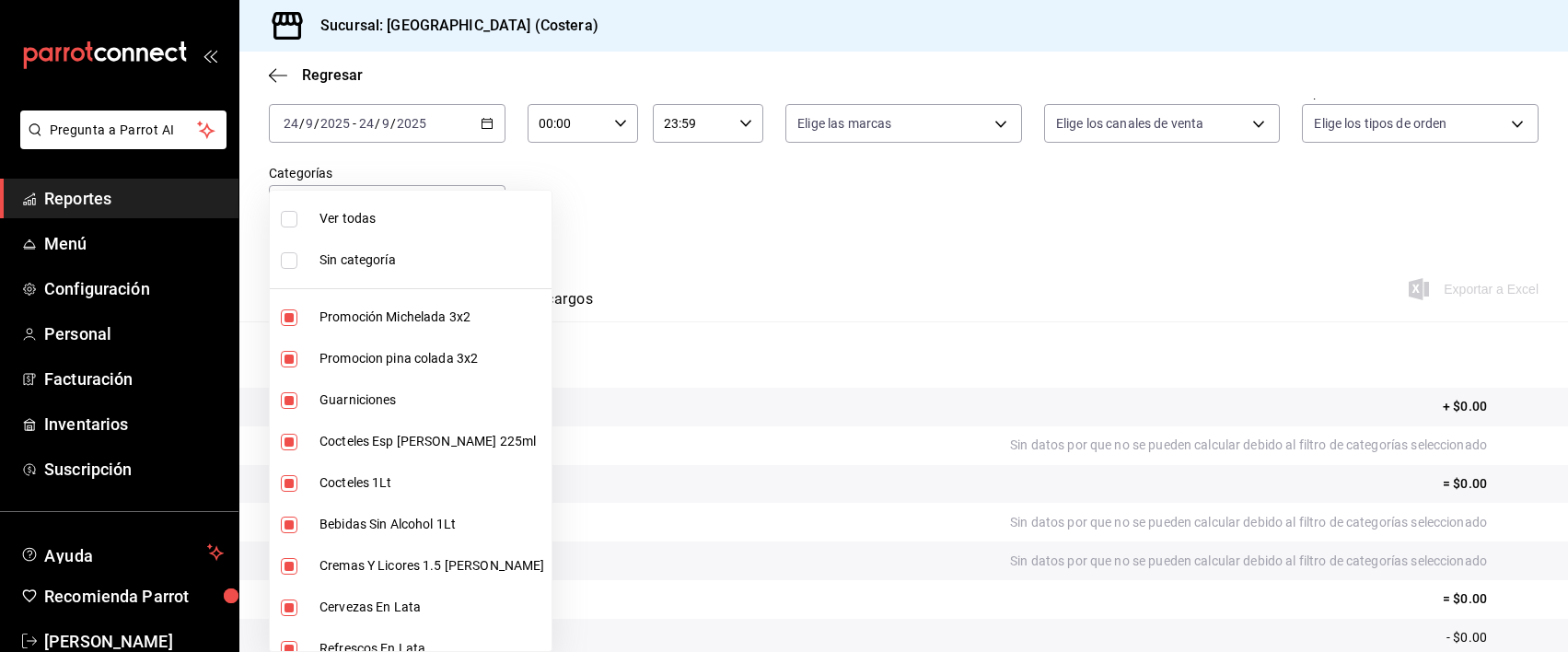
checkbox input "false"
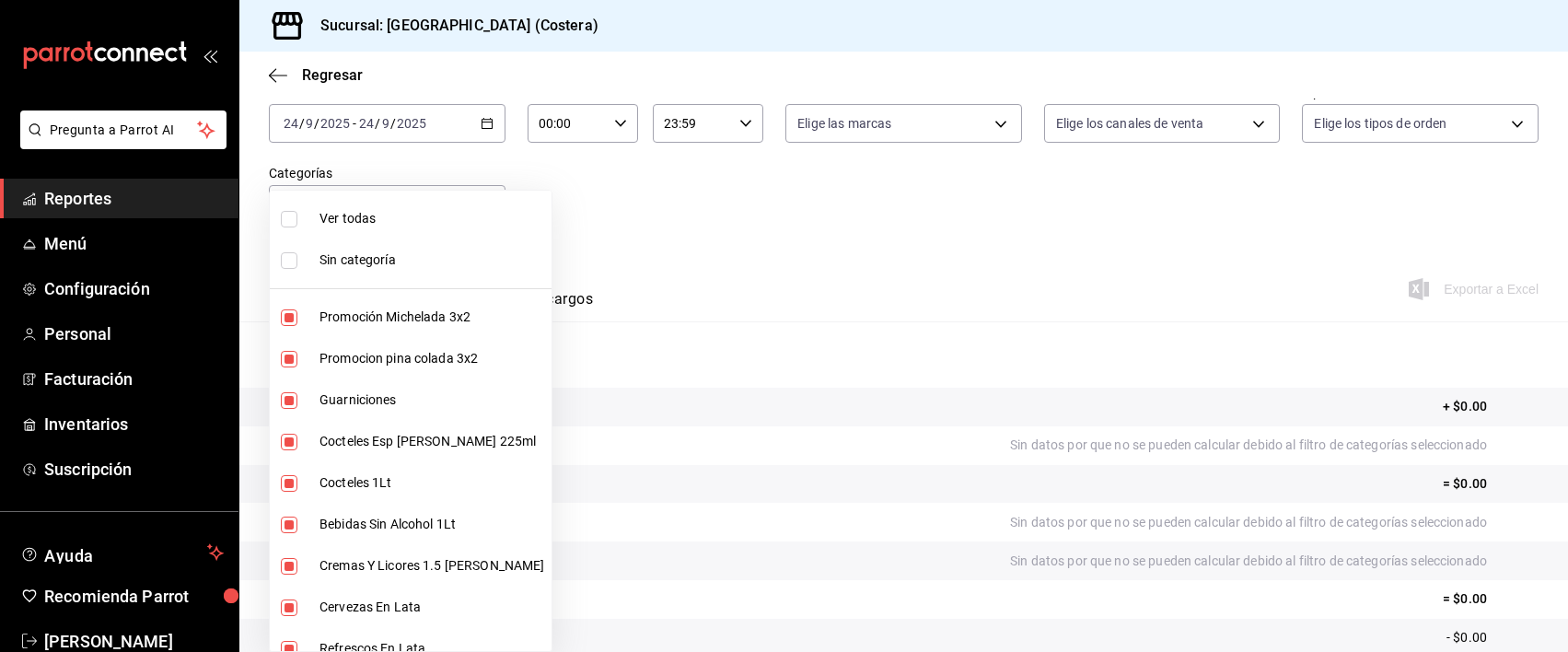
checkbox input "false"
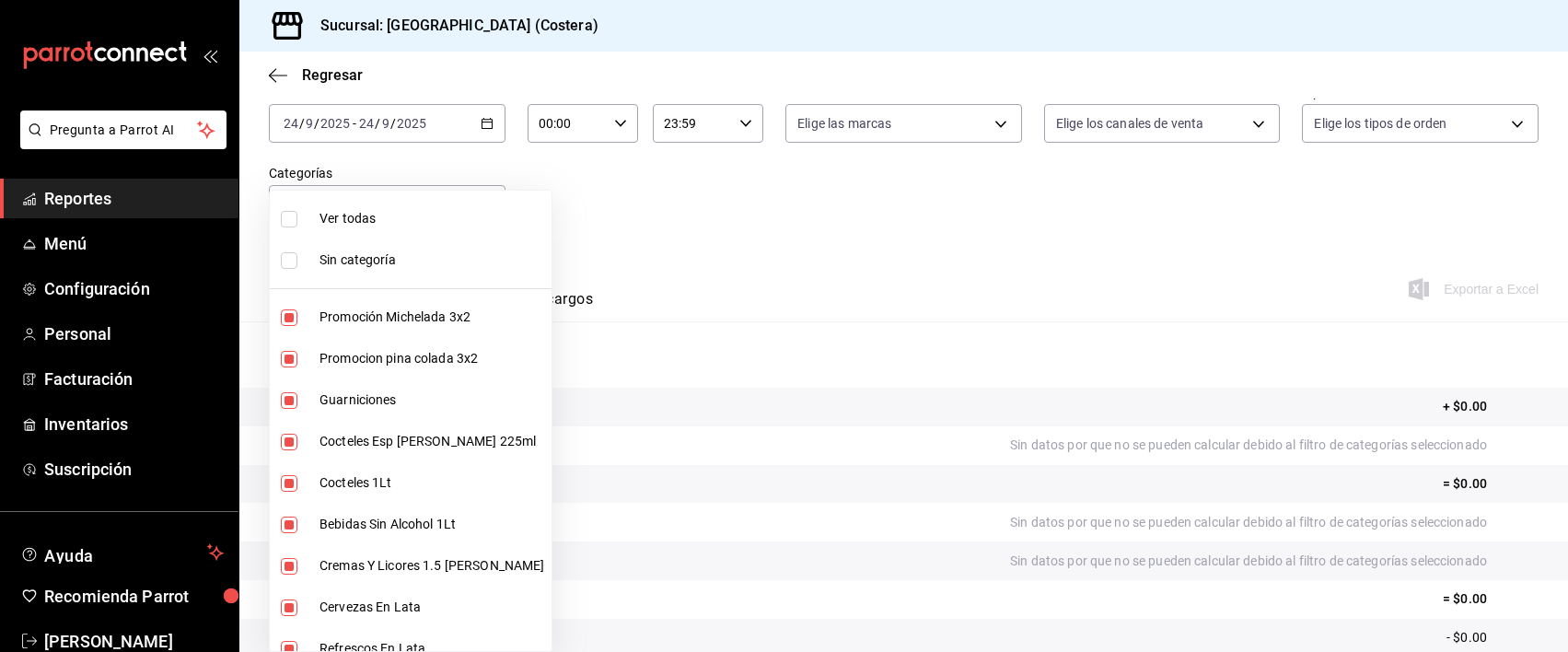
checkbox input "false"
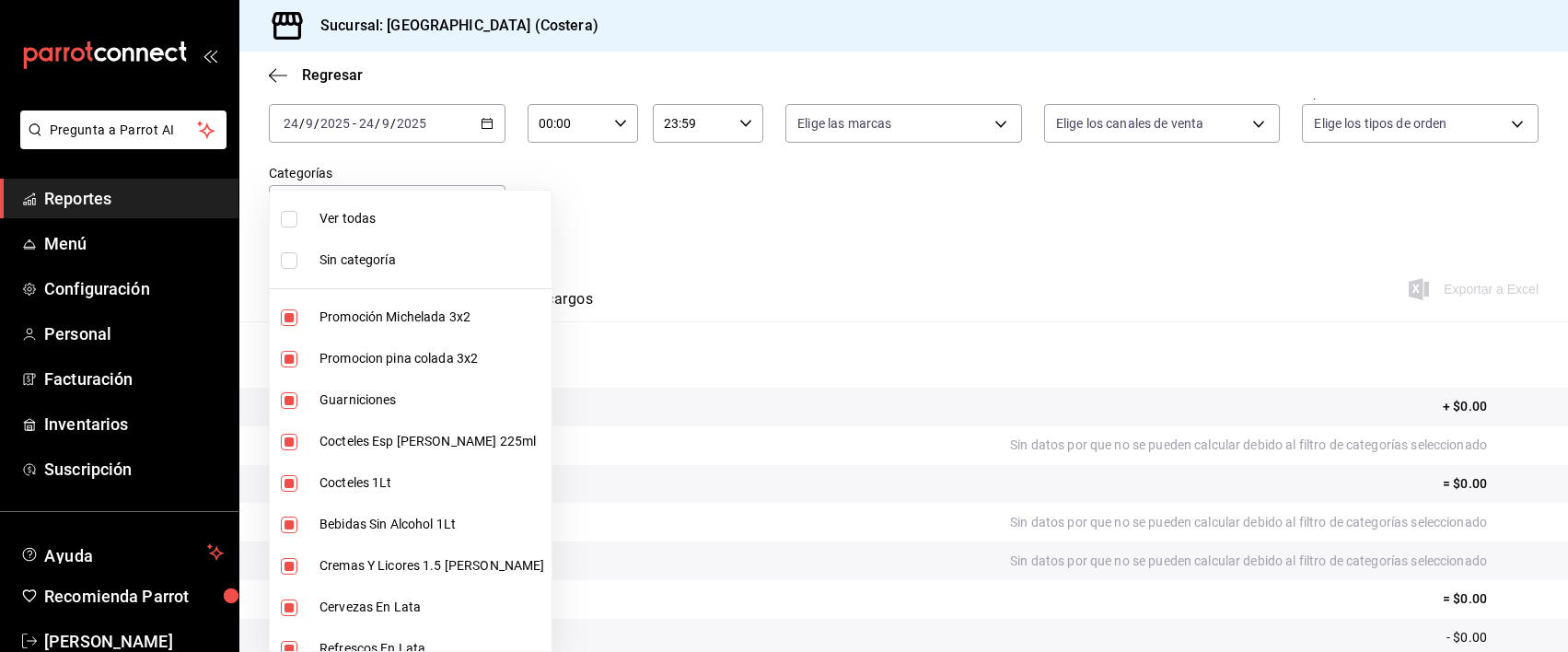
checkbox input "false"
click at [731, 267] on div at bounding box center [784, 326] width 1568 height 652
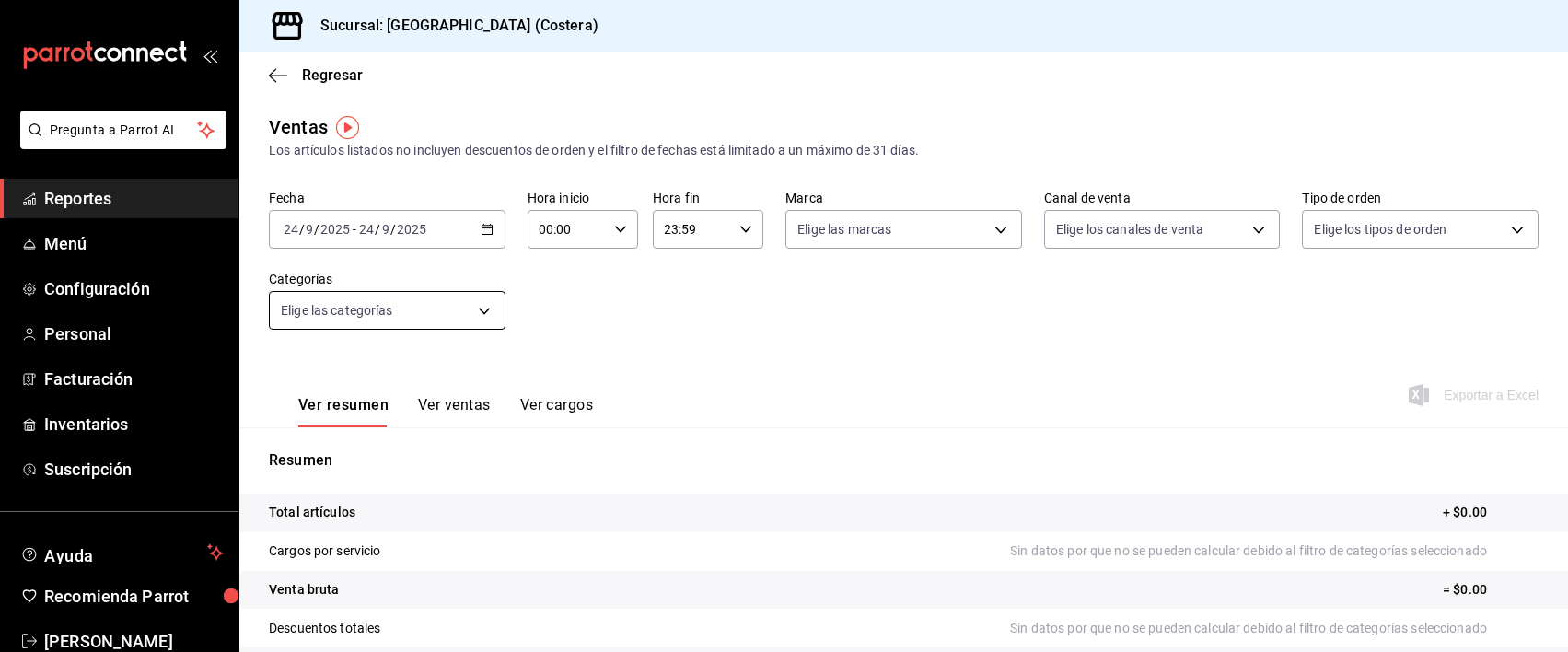
click at [474, 304] on body "Pregunta a Parrot AI Reportes Menú Configuración Personal Facturación Inventari…" at bounding box center [784, 326] width 1568 height 652
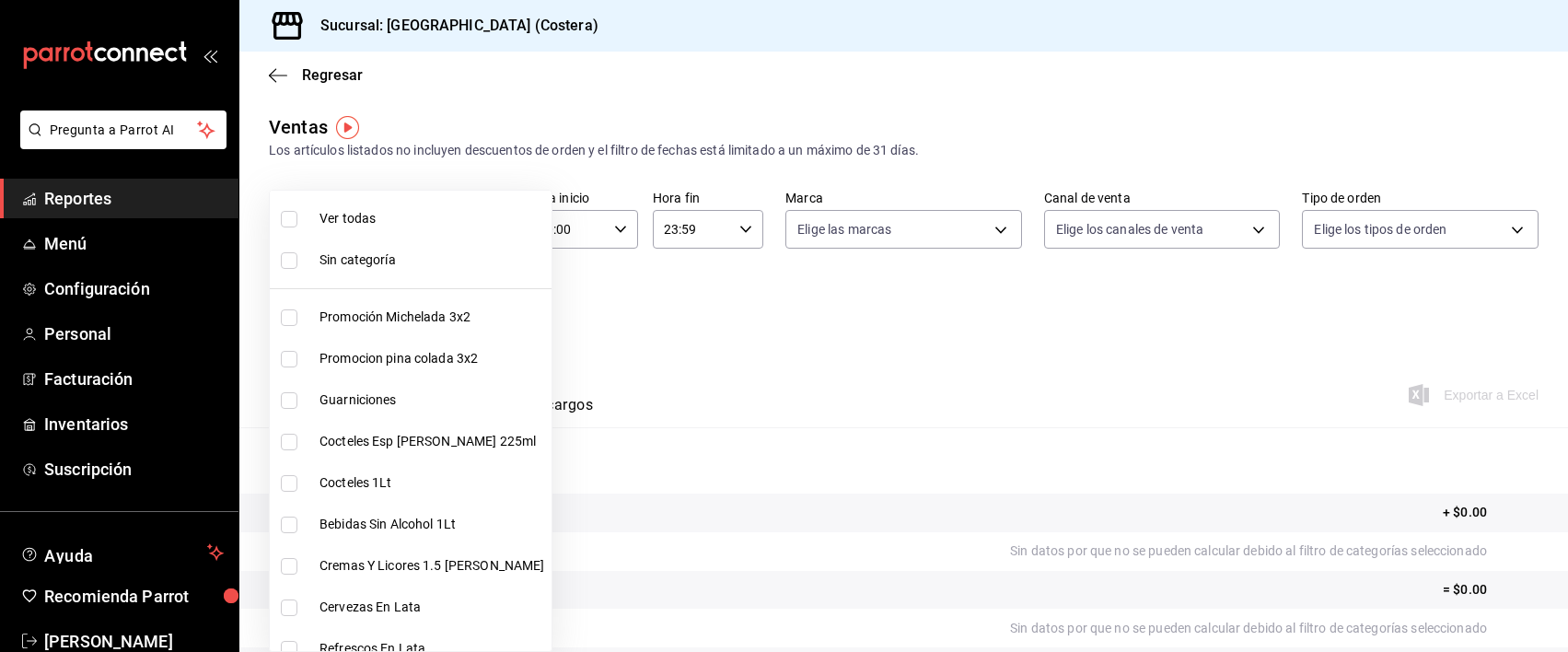
click at [721, 329] on div at bounding box center [784, 326] width 1568 height 652
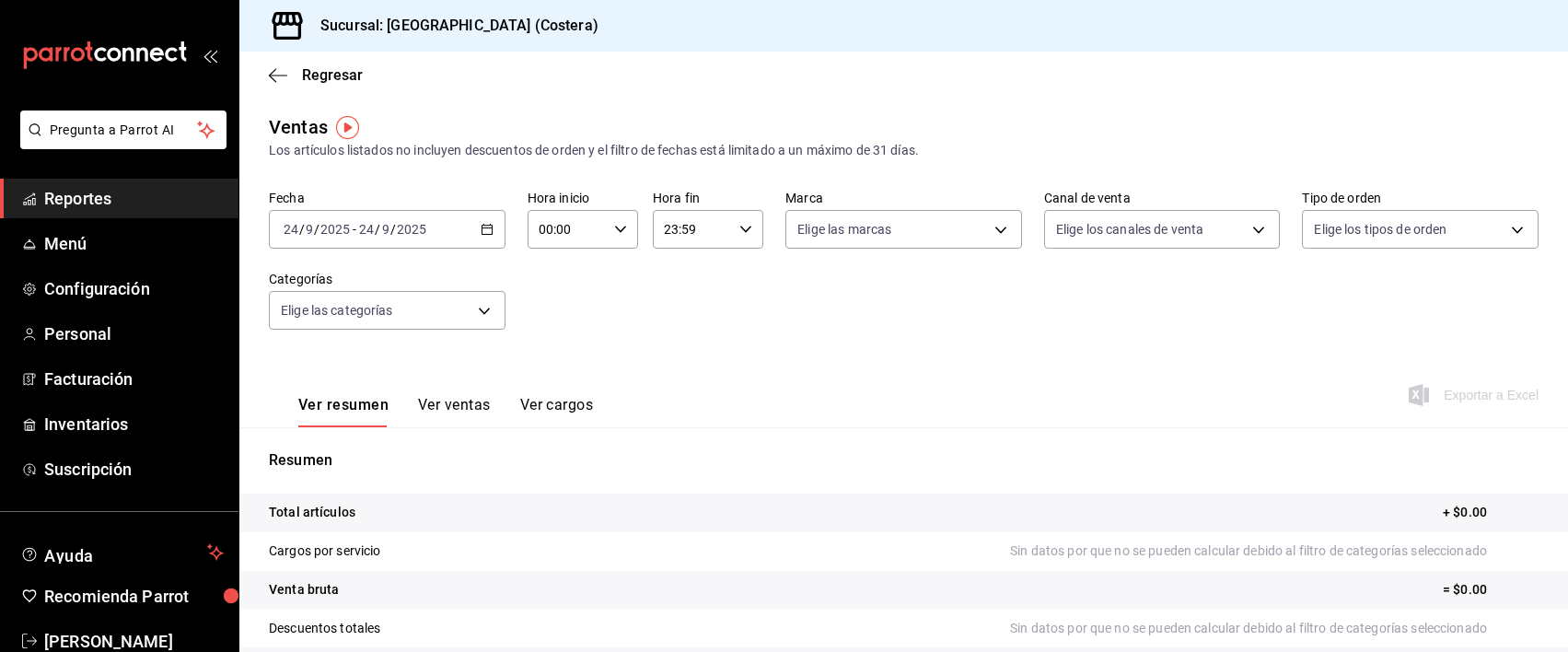
click at [72, 199] on span "Reportes" at bounding box center [134, 199] width 179 height 25
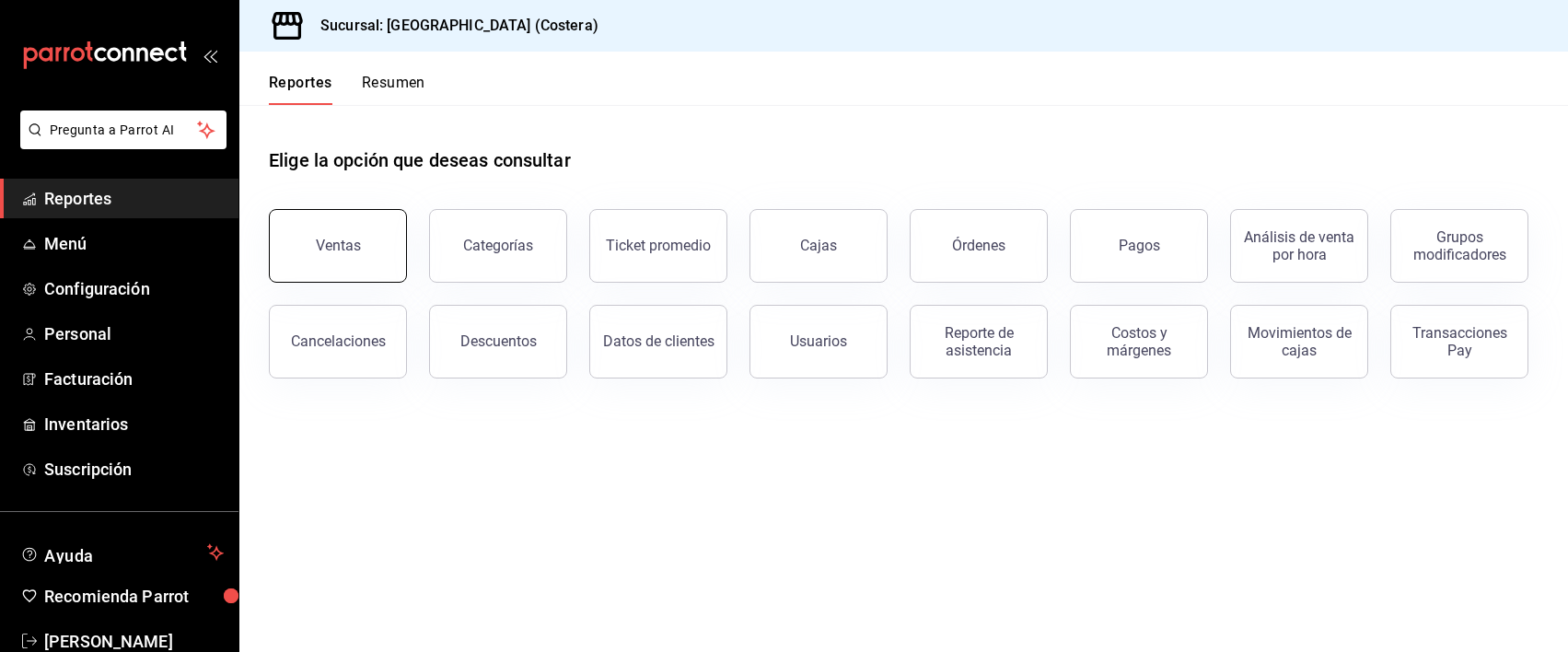
click at [352, 262] on button "Ventas" at bounding box center [337, 246] width 138 height 74
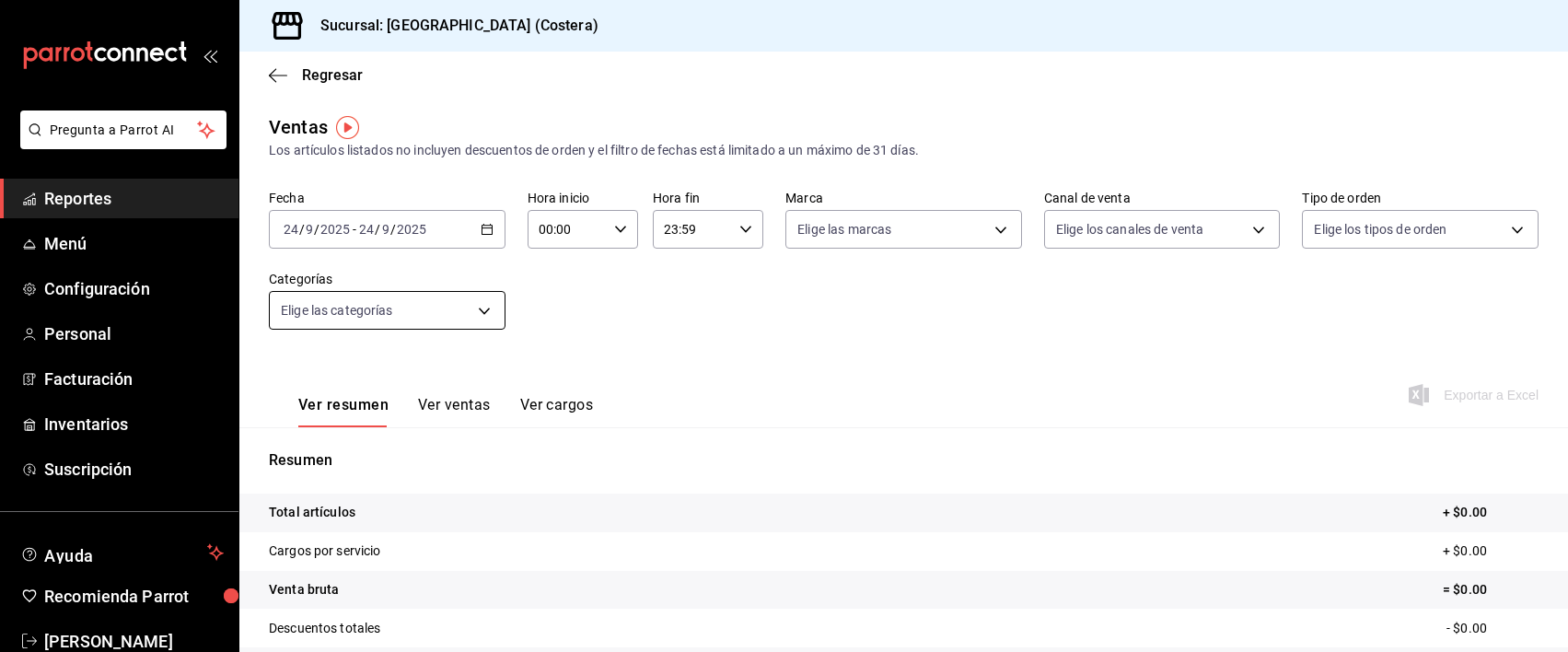
click at [482, 304] on body "Pregunta a Parrot AI Reportes Menú Configuración Personal Facturación Inventari…" at bounding box center [784, 326] width 1568 height 652
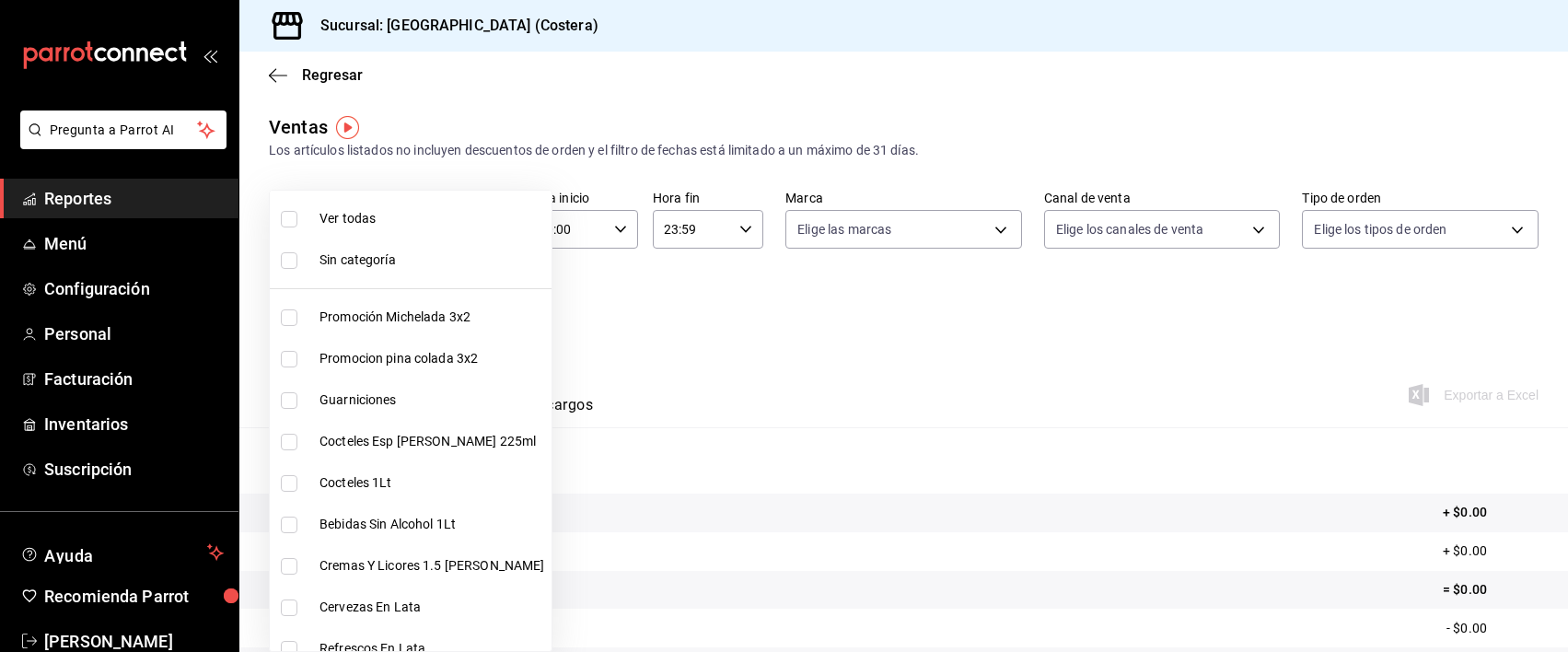
click at [293, 223] on input "checkbox" at bounding box center [289, 219] width 16 height 16
checkbox input "true"
type input "f9973abf-4d50-430f-a3a0-1be1e9b440c3,4500806b-e482-404f-ace7-b7714d25f1ae,b7f0a…"
checkbox input "true"
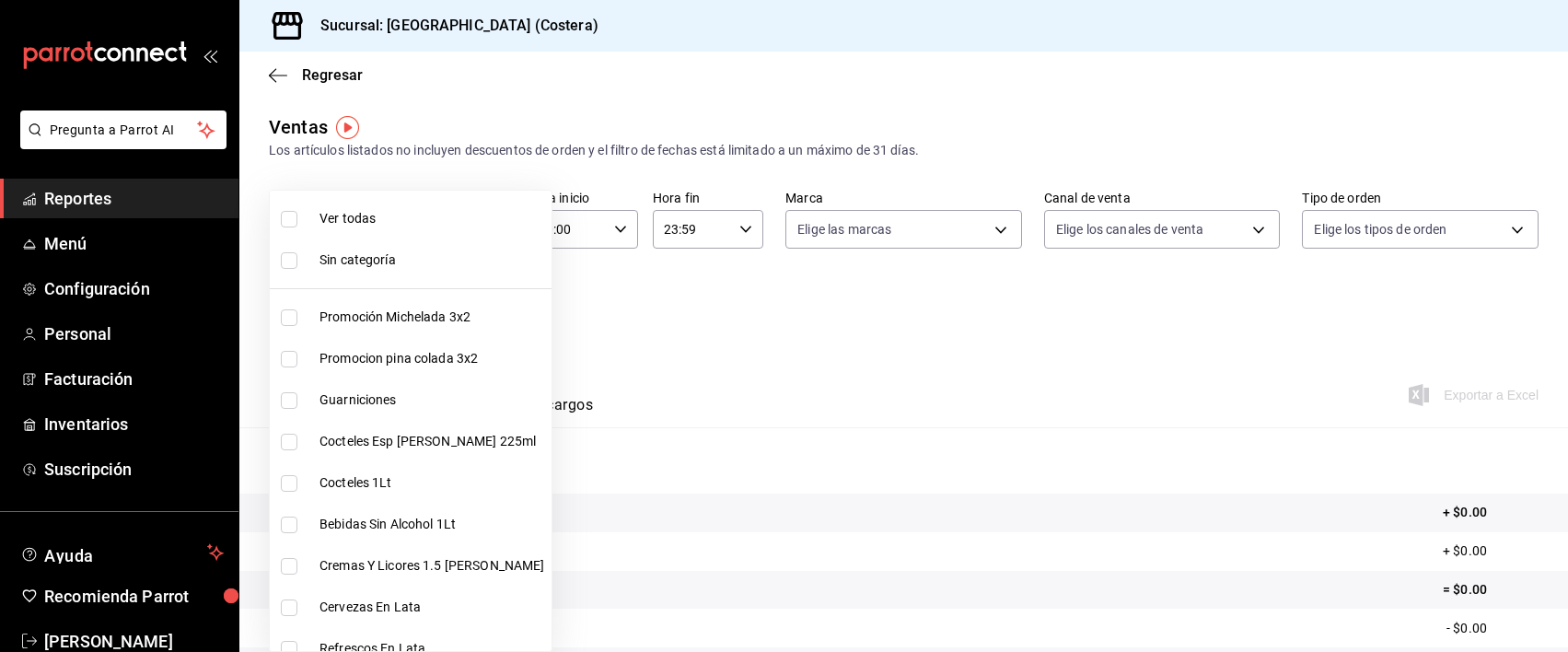
checkbox input "true"
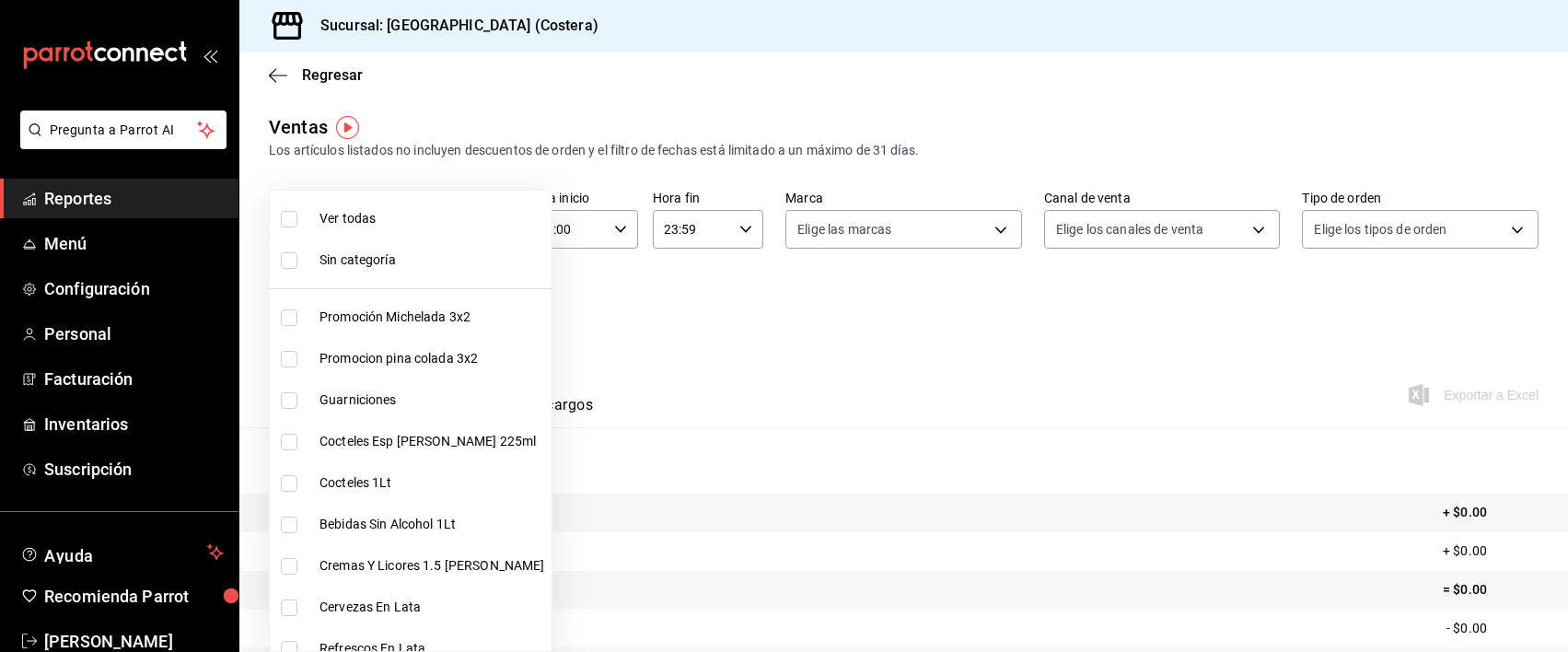
checkbox input "true"
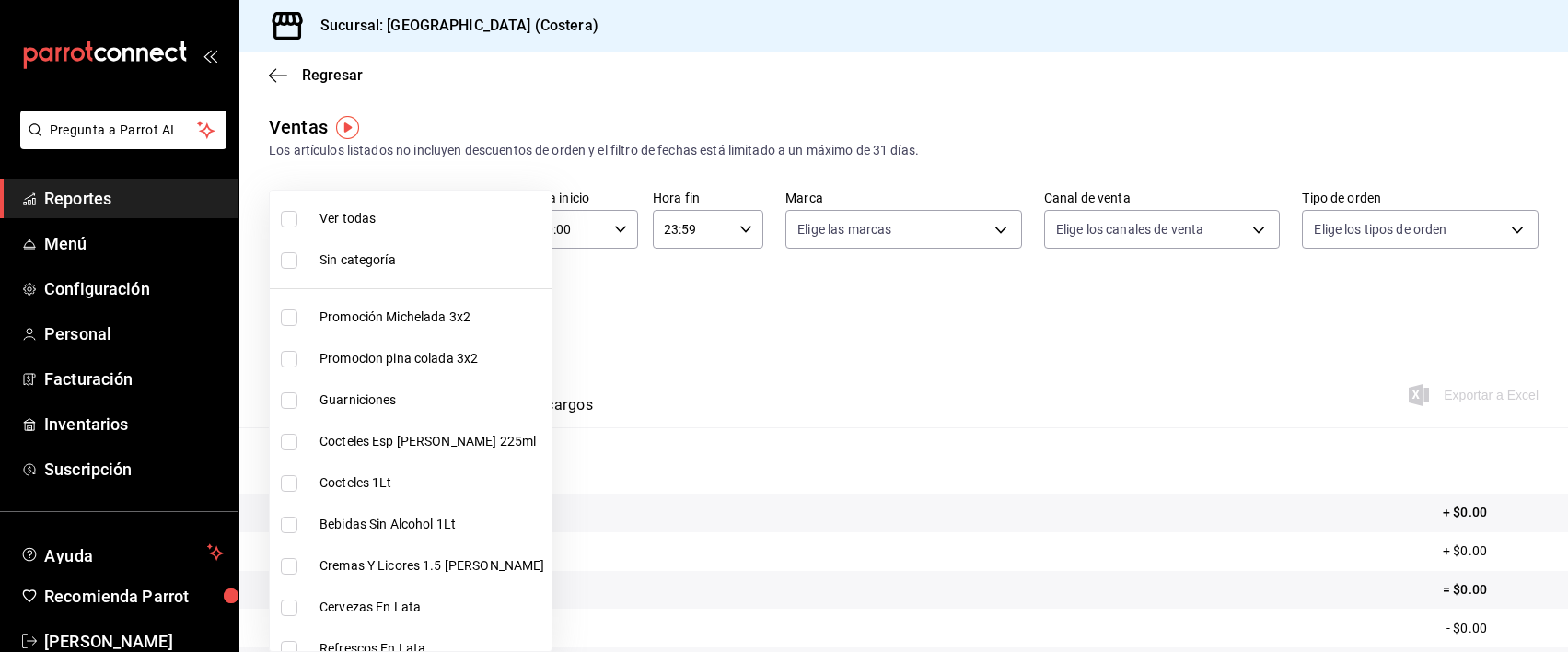
checkbox input "true"
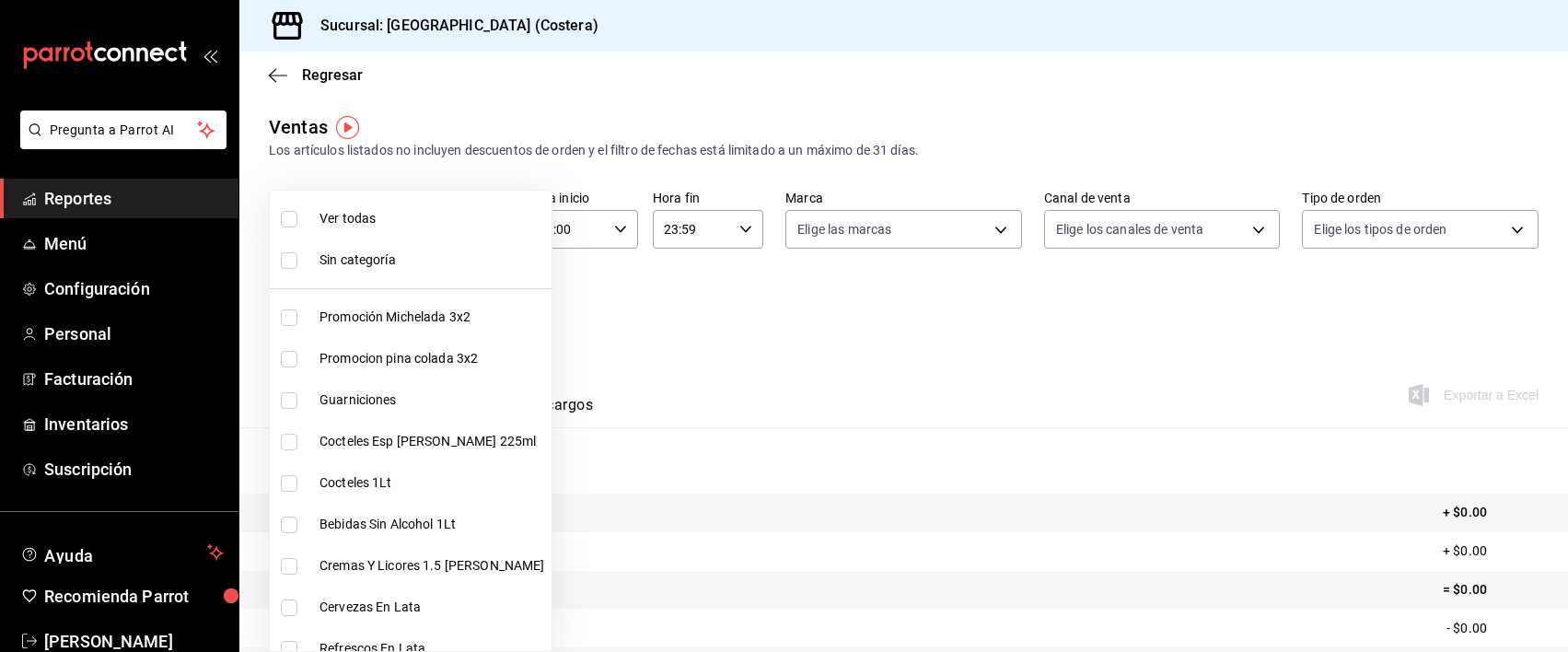
checkbox input "true"
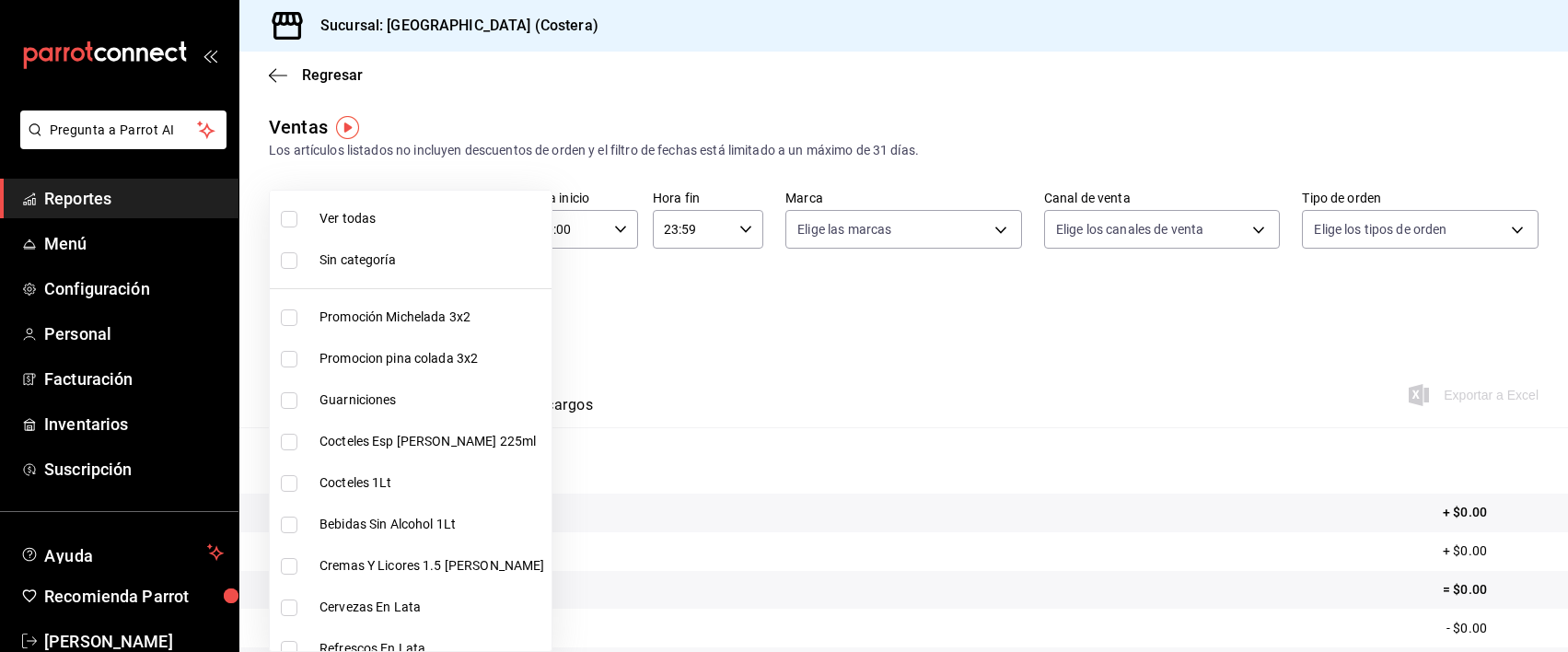
checkbox input "true"
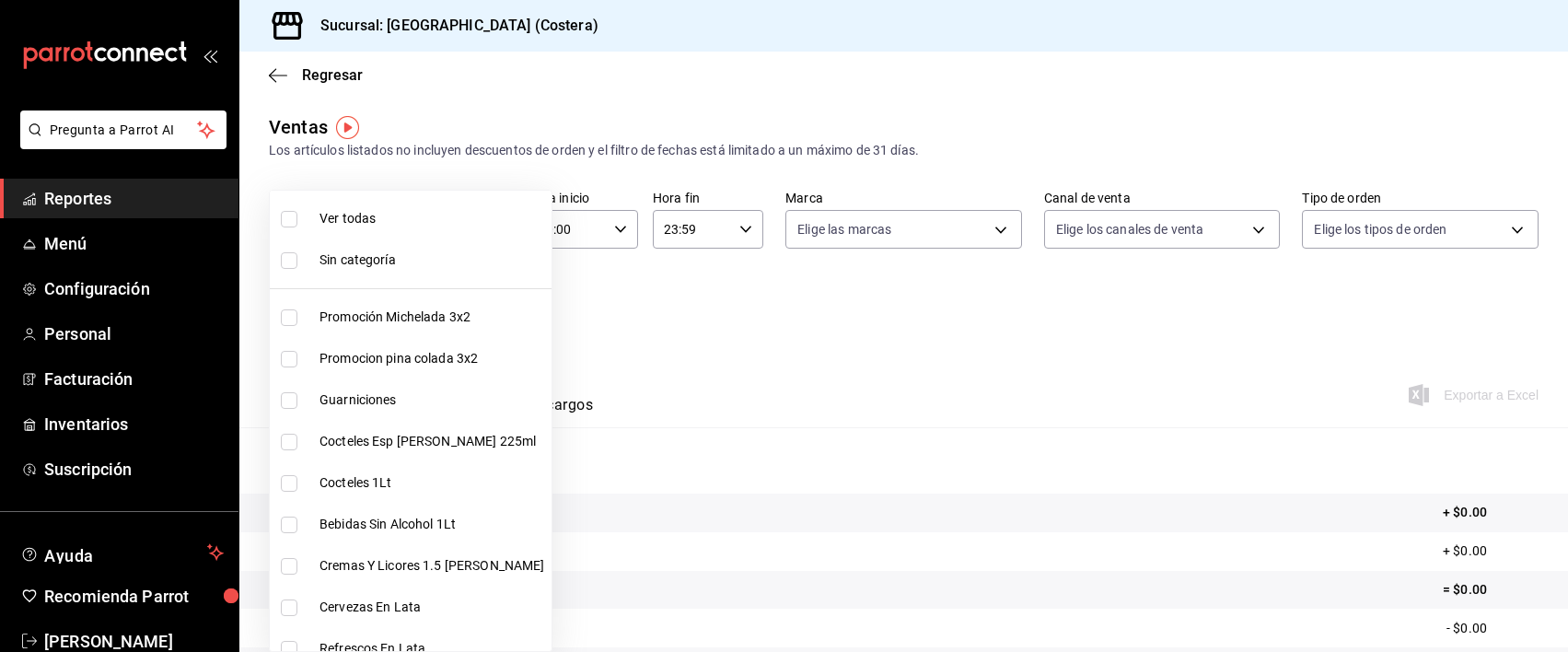
checkbox input "true"
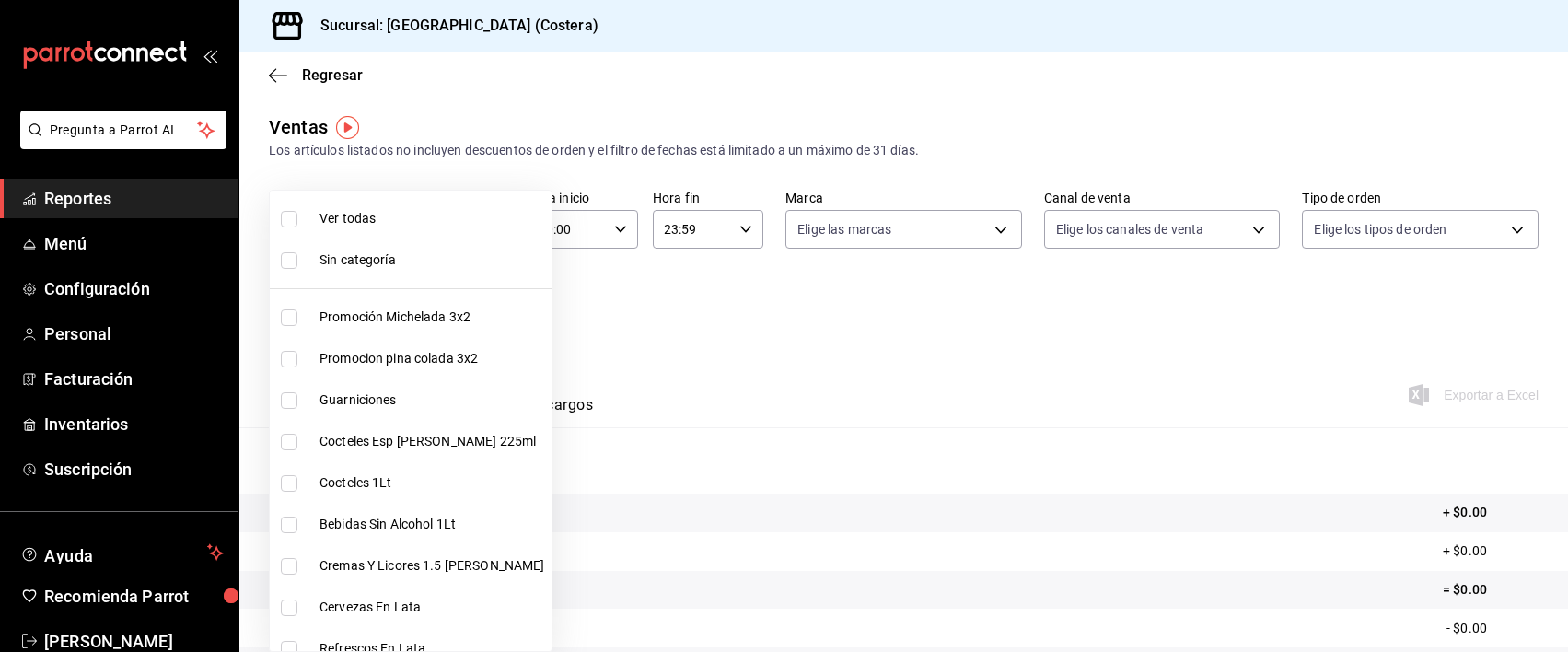
checkbox input "true"
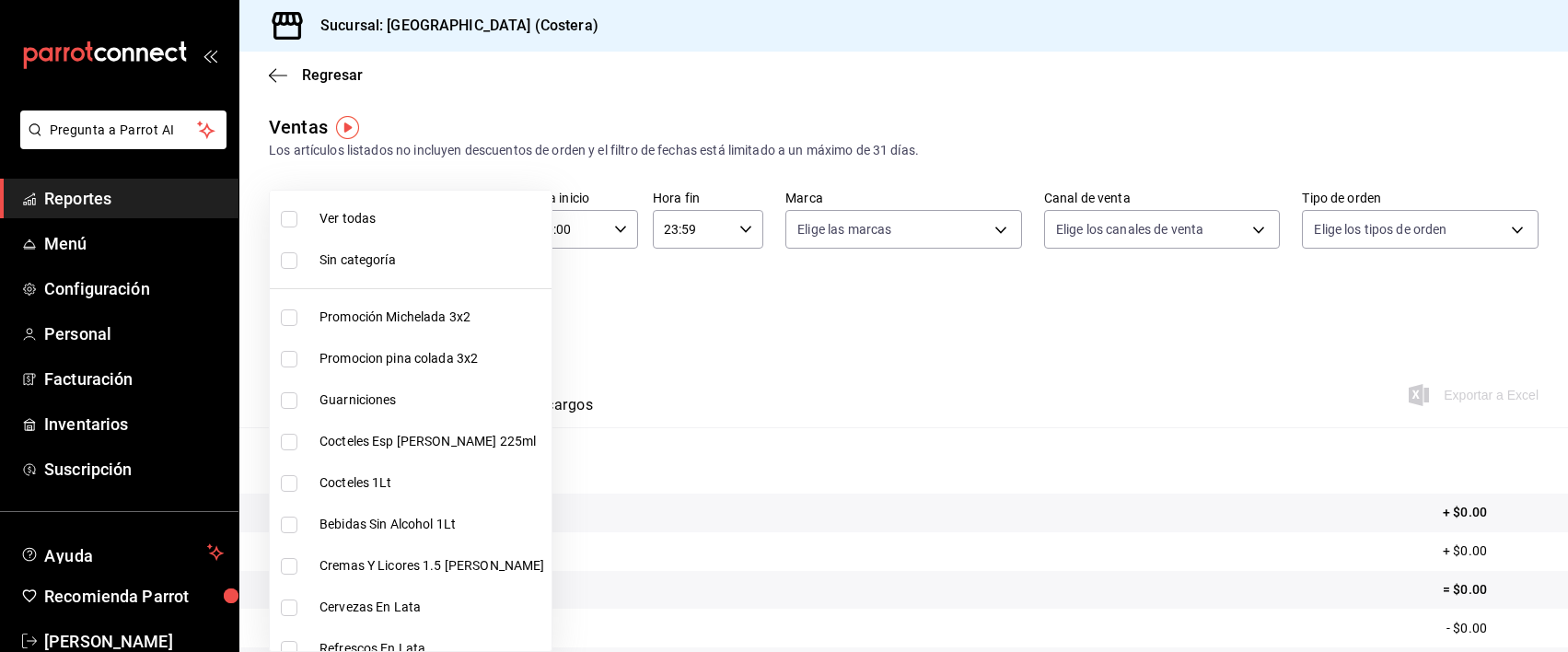
checkbox input "true"
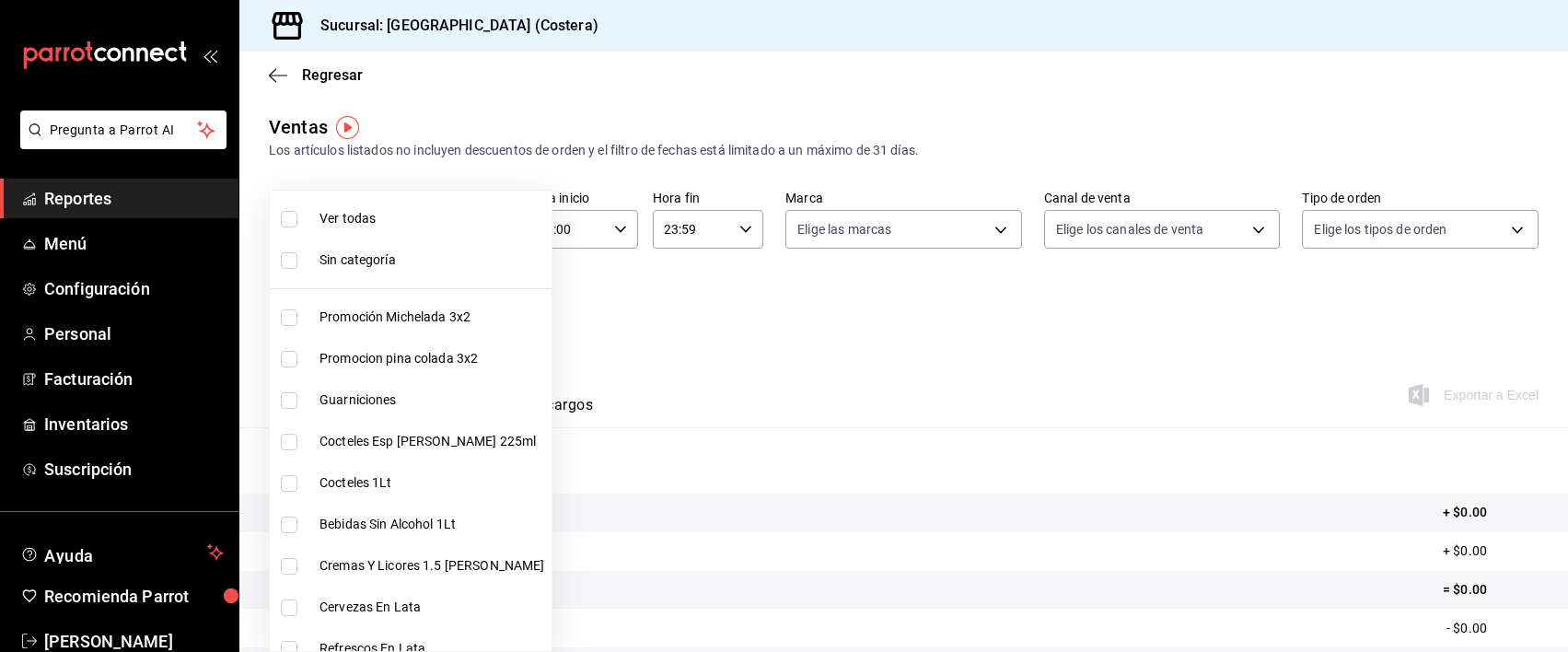
checkbox input "true"
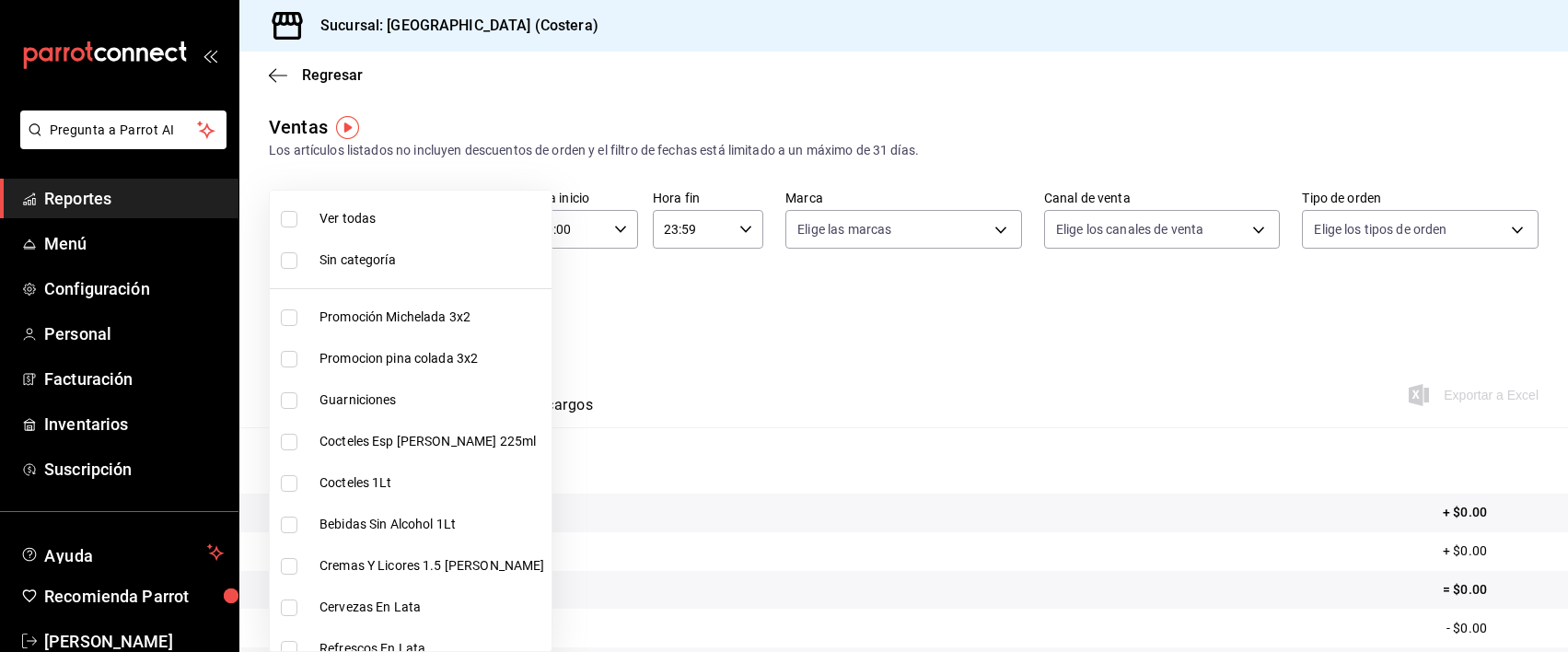
checkbox input "true"
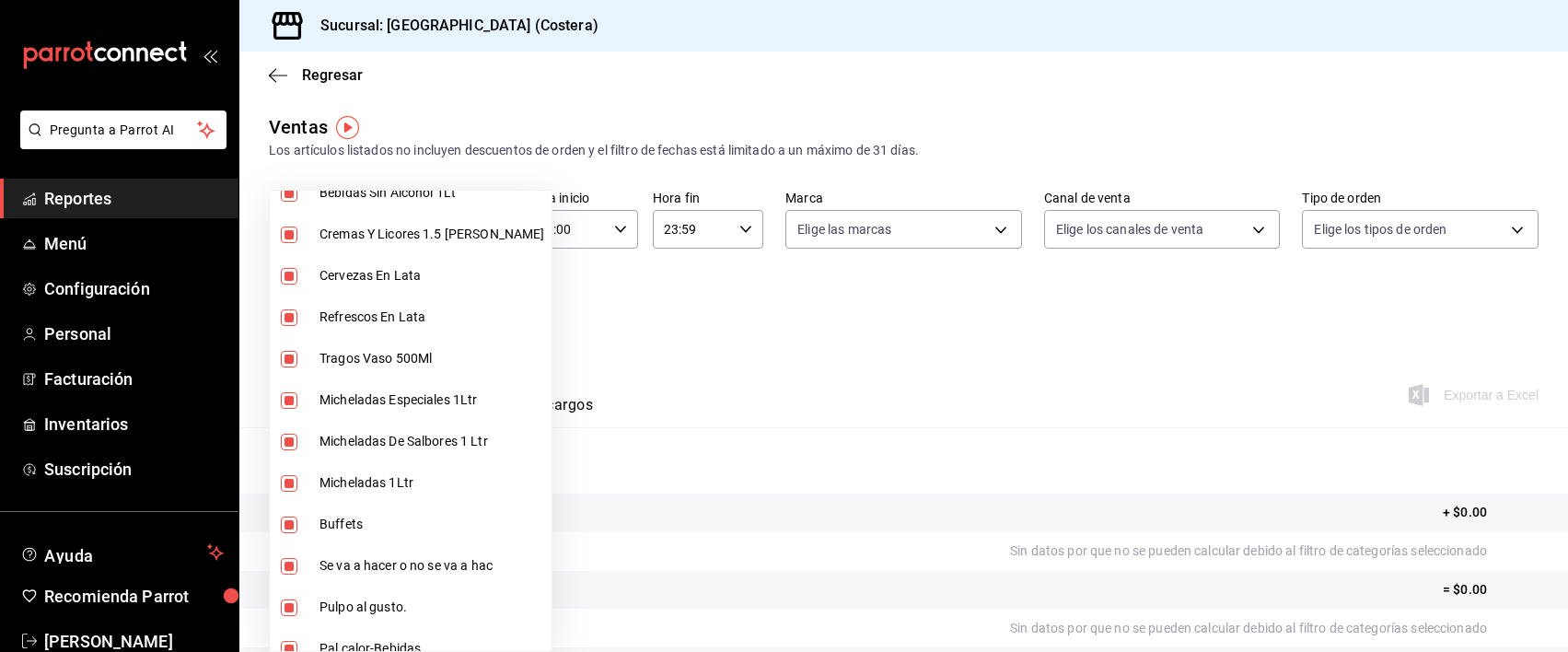
click at [288, 527] on input "checkbox" at bounding box center [289, 525] width 16 height 16
checkbox input "false"
type input "f9973abf-4d50-430f-a3a0-1be1e9b440c3,4500806b-e482-404f-ace7-b7714d25f1ae,b7f0a…"
checkbox input "false"
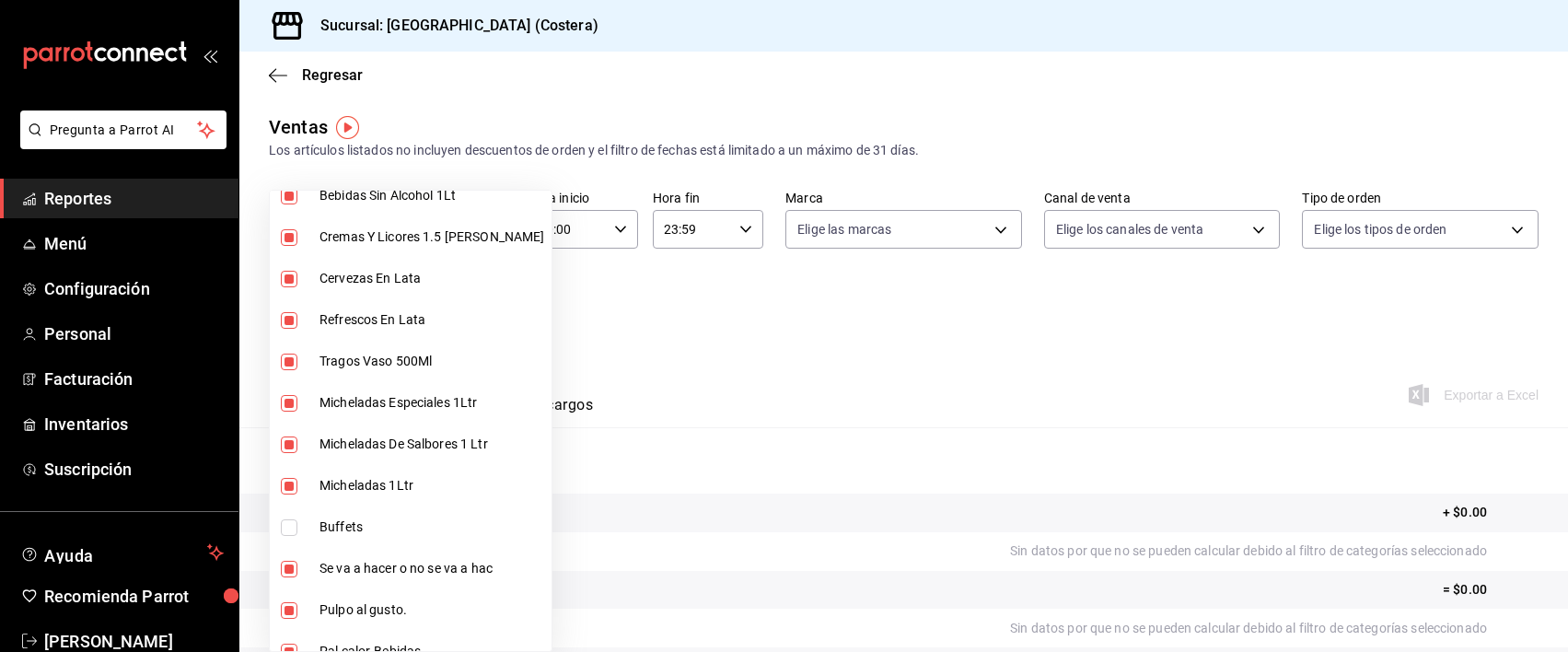
click at [659, 304] on div at bounding box center [784, 326] width 1568 height 652
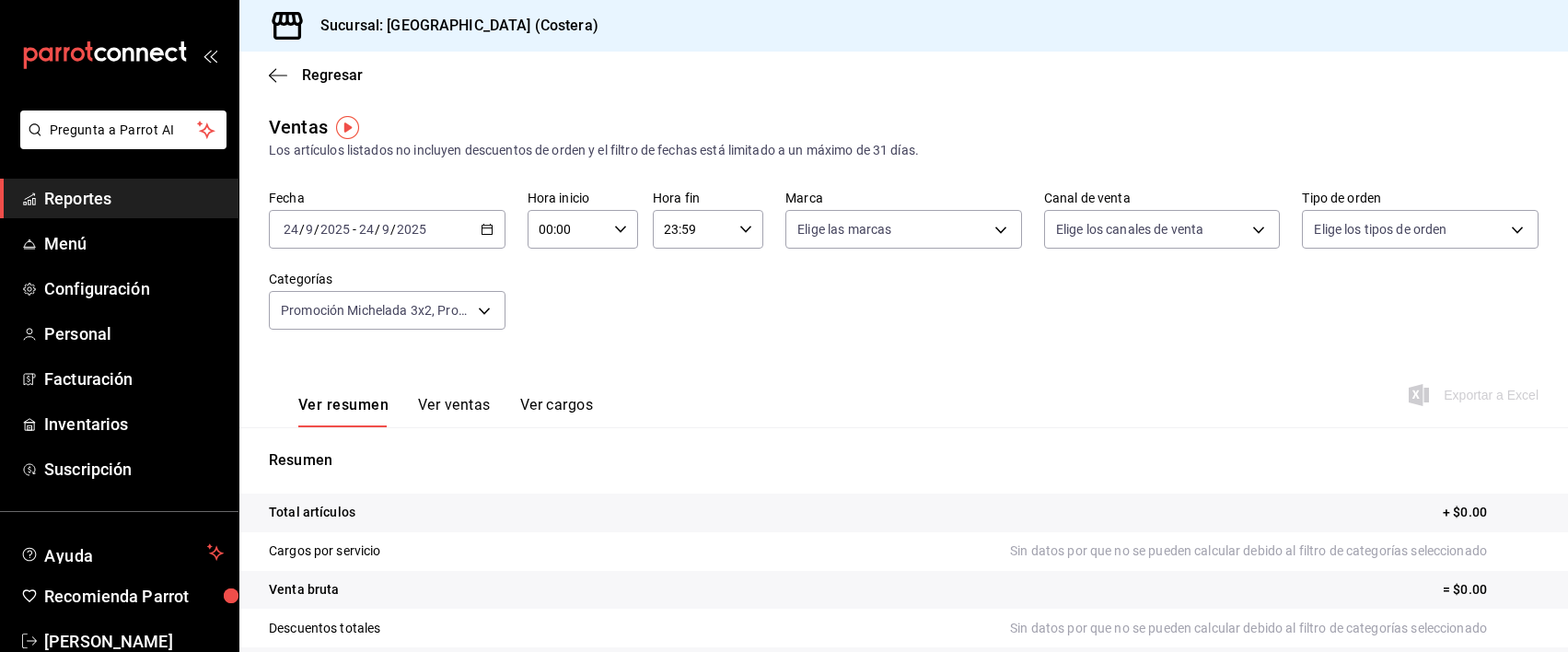
click at [501, 234] on div "[DATE] [DATE] - [DATE] [DATE]" at bounding box center [387, 229] width 236 height 39
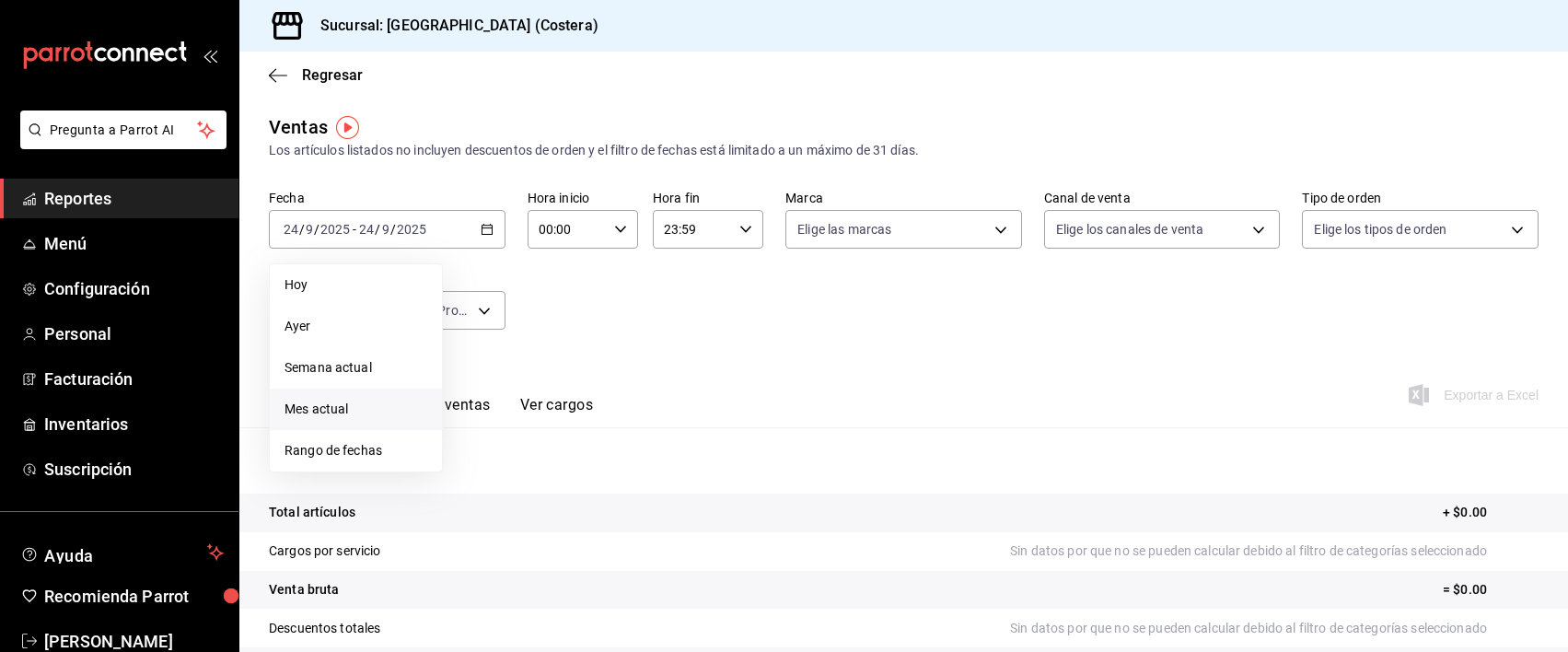
click at [331, 408] on span "Mes actual" at bounding box center [356, 410] width 142 height 19
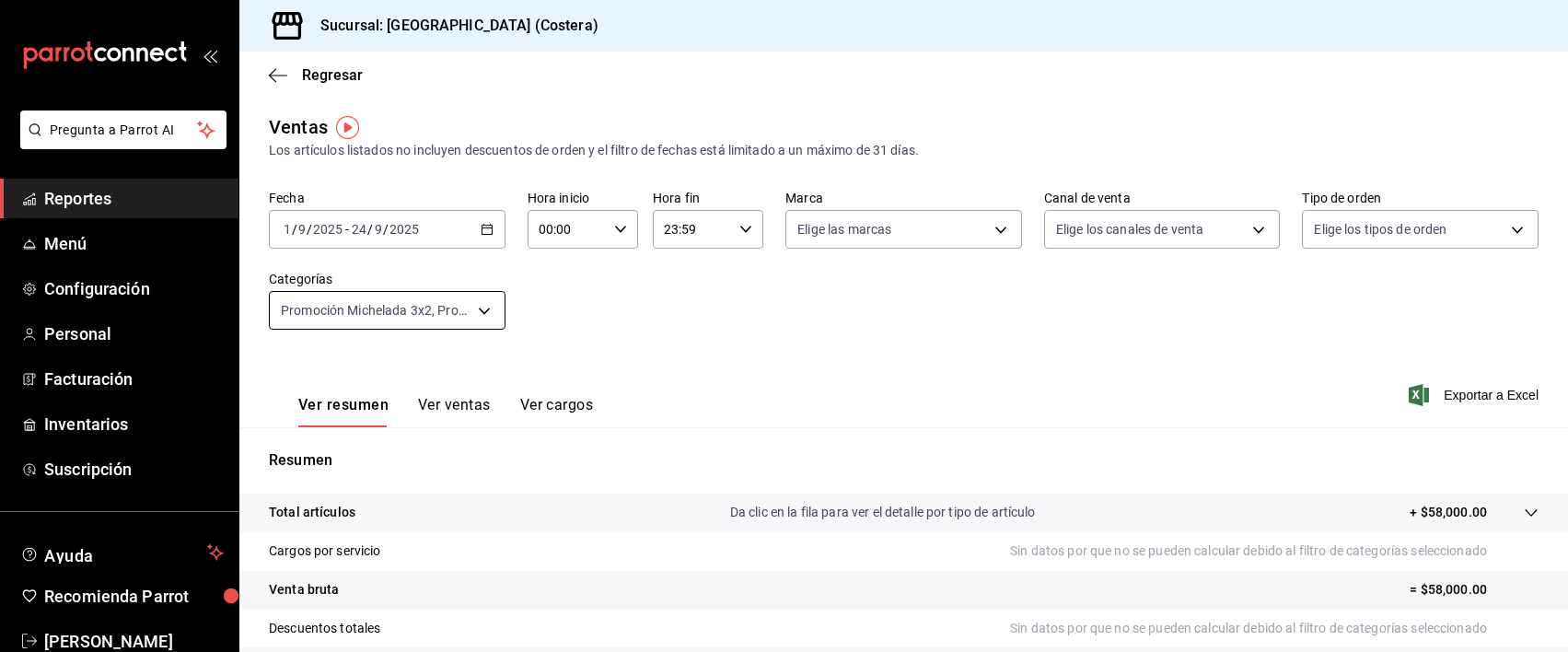
click at [486, 309] on body "Pregunta a Parrot AI Reportes Menú Configuración Personal Facturación Inventari…" at bounding box center [784, 326] width 1568 height 652
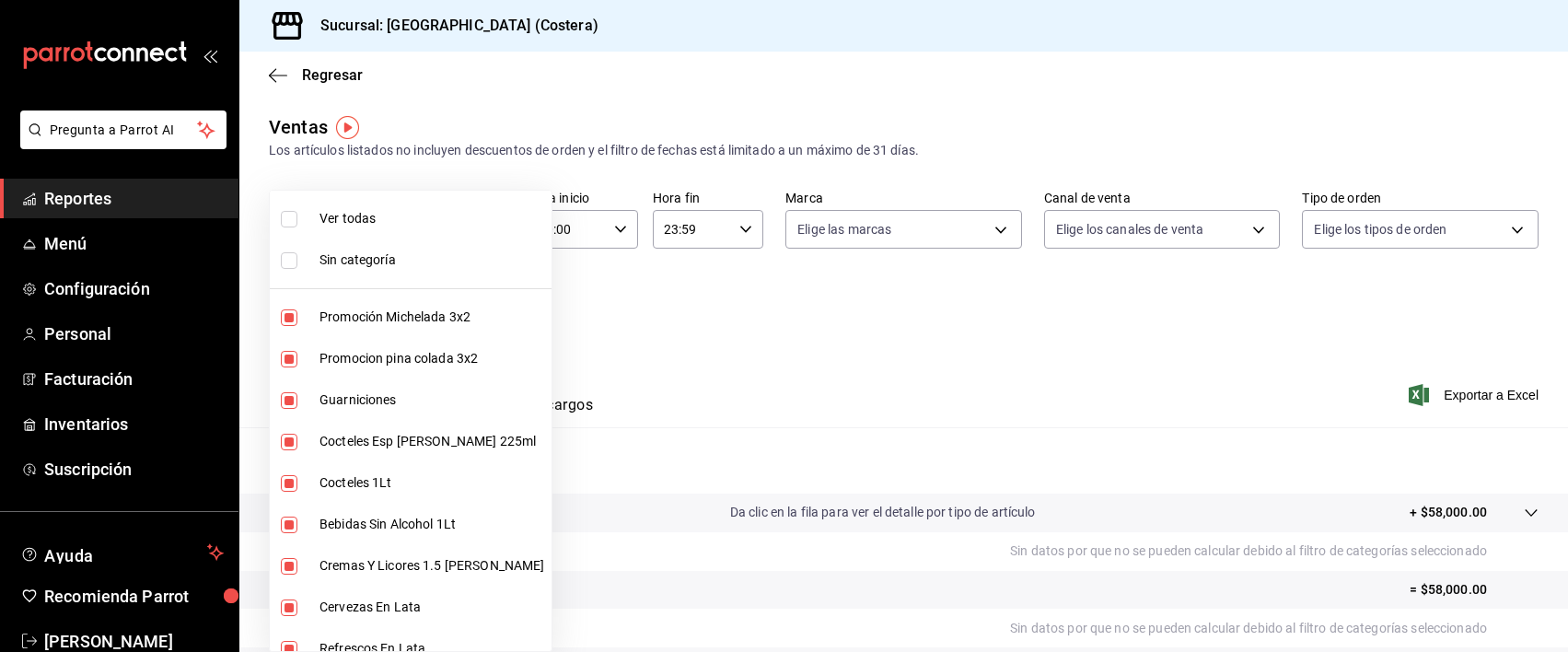
click at [293, 216] on input "checkbox" at bounding box center [289, 219] width 16 height 16
checkbox input "true"
type input "f9973abf-4d50-430f-a3a0-1be1e9b440c3,4500806b-e482-404f-ace7-b7714d25f1ae,b7f0a…"
checkbox input "true"
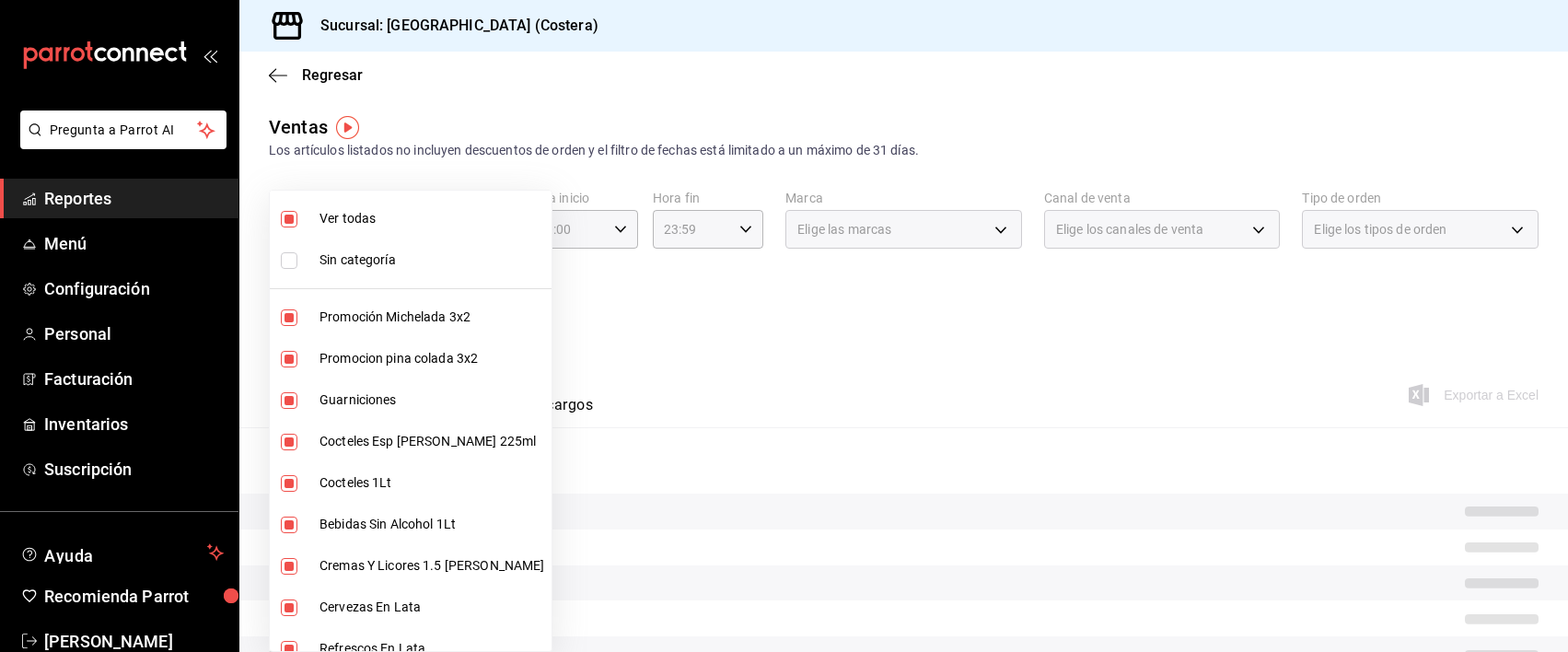
click at [286, 218] on input "checkbox" at bounding box center [289, 219] width 16 height 16
checkbox input "false"
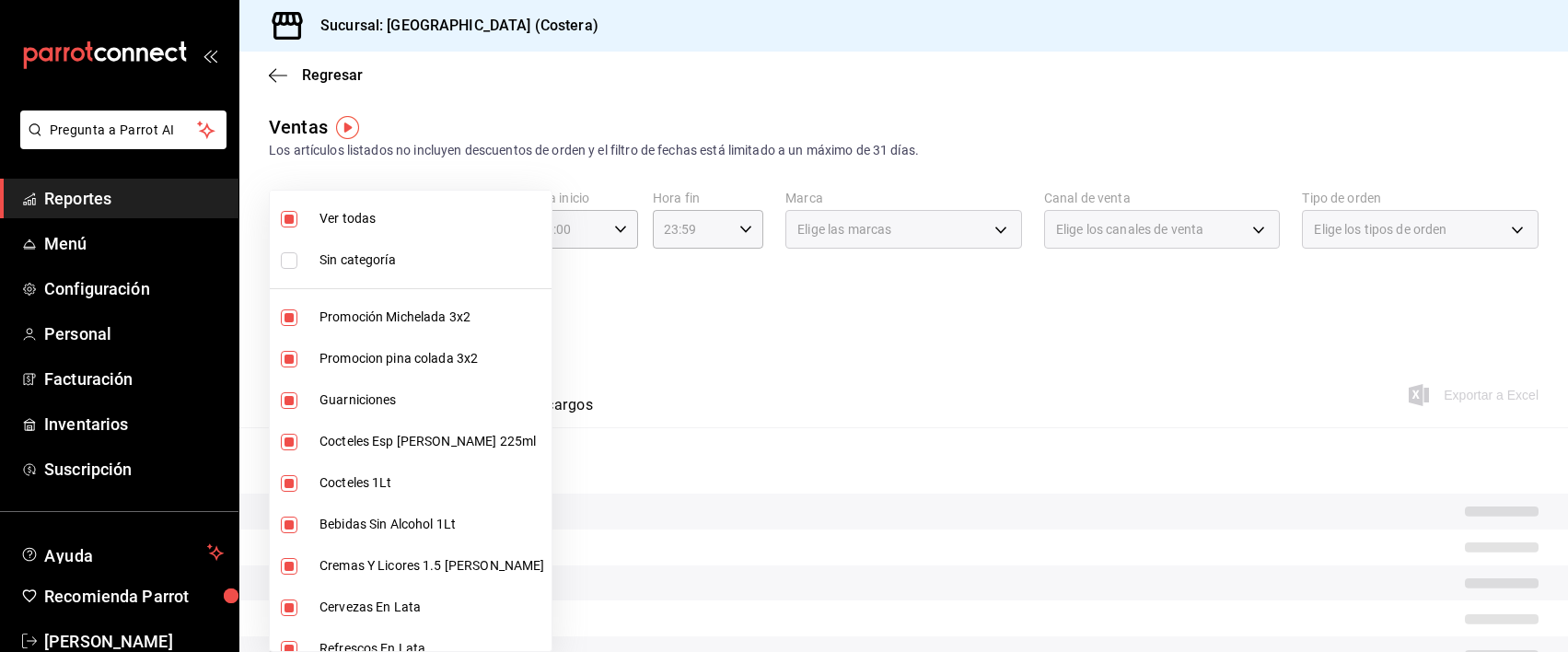
checkbox input "false"
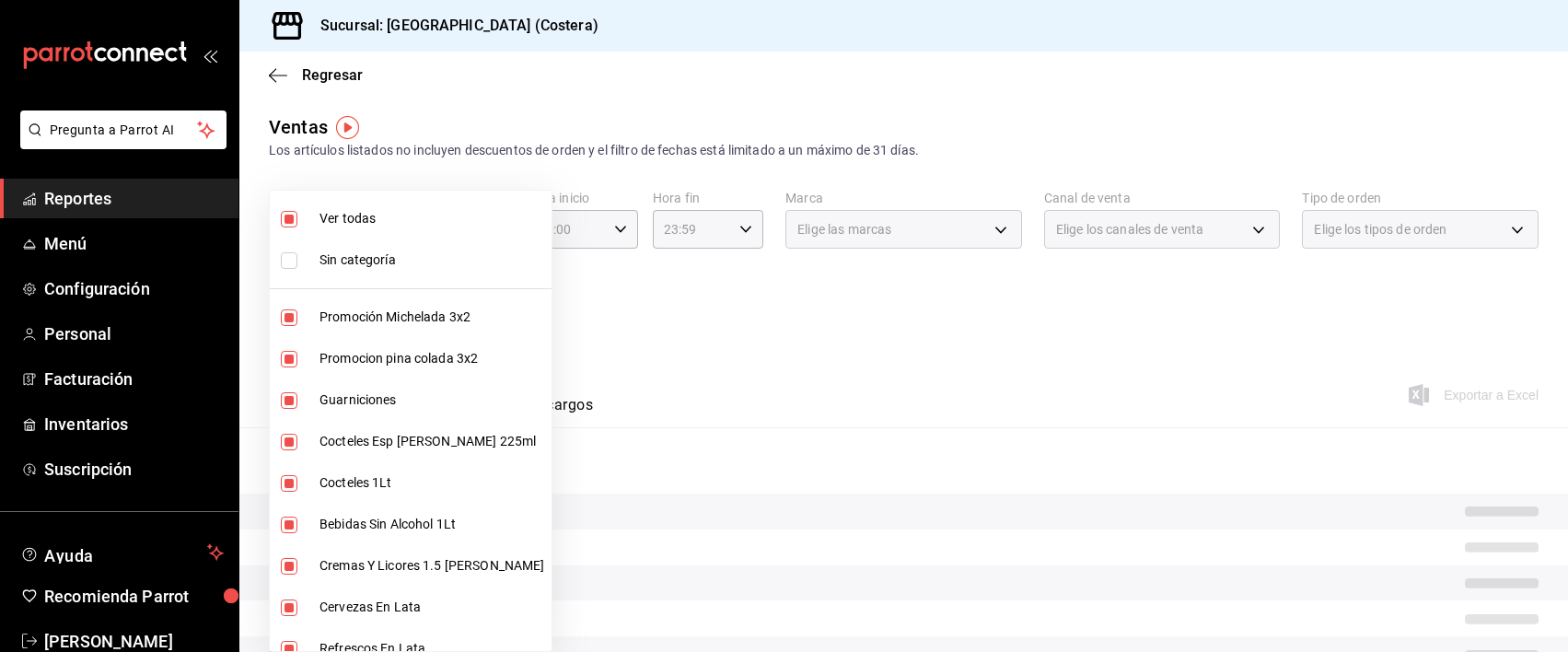
checkbox input "false"
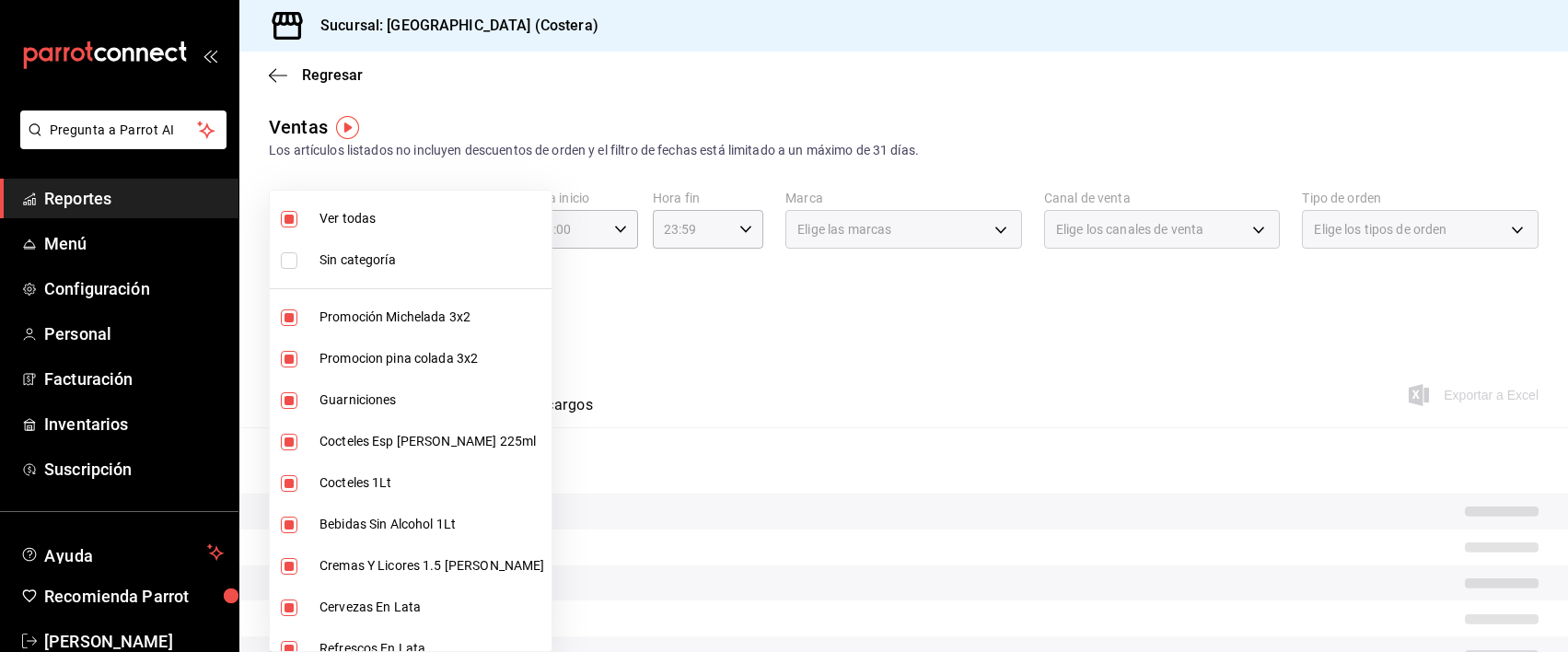
checkbox input "false"
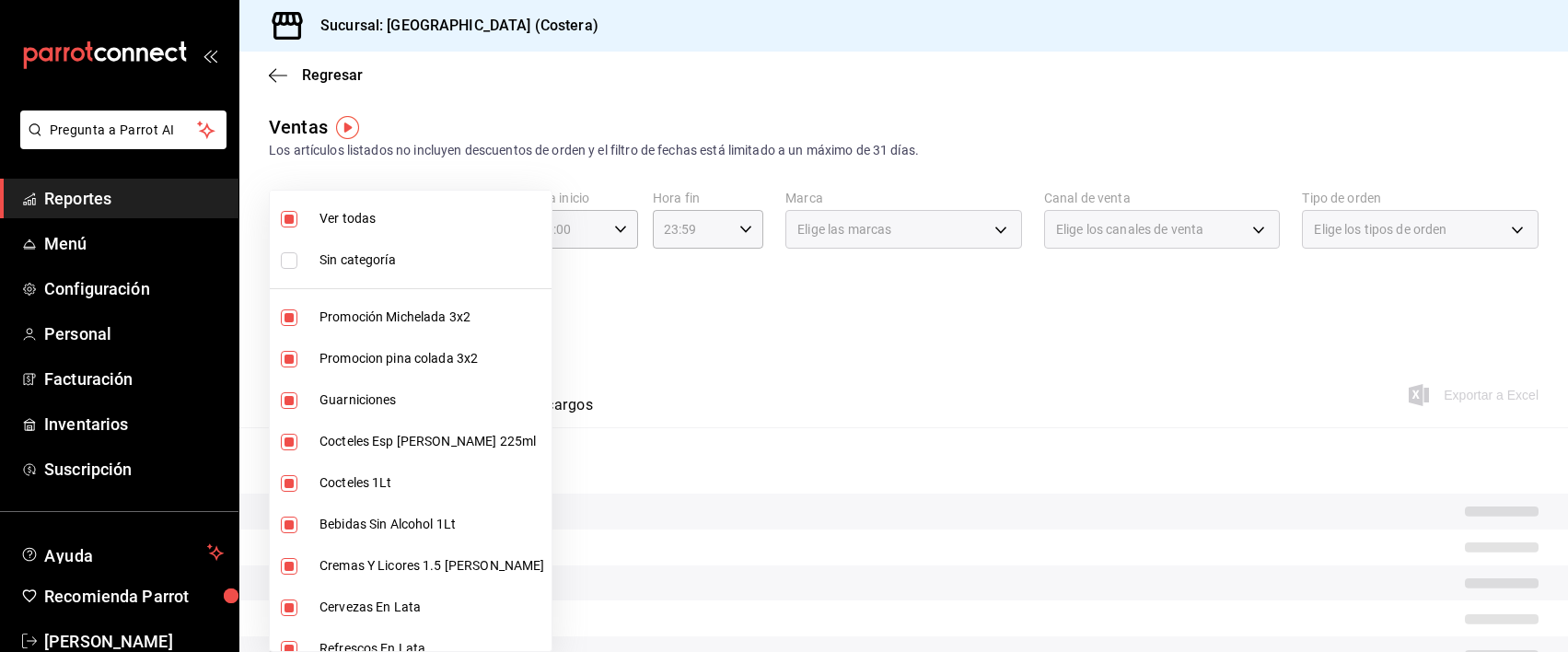
checkbox input "false"
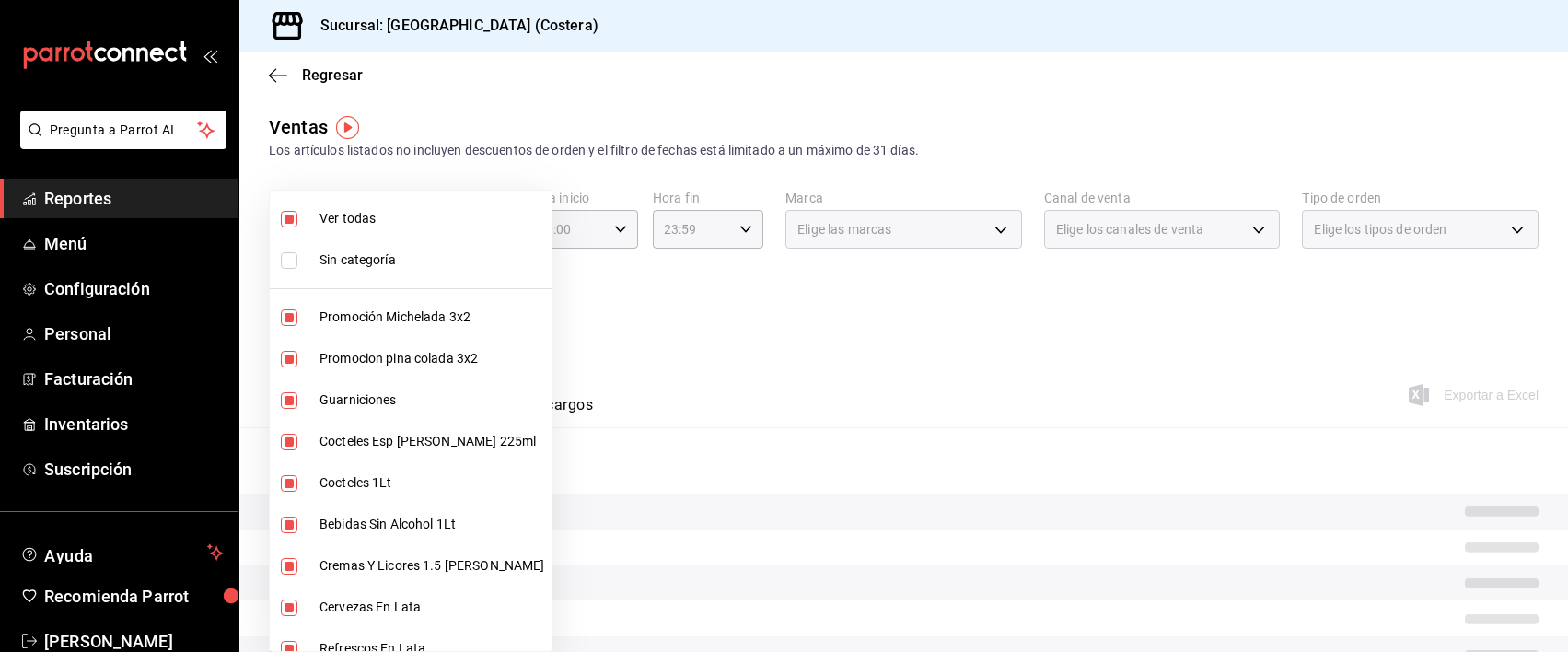
checkbox input "false"
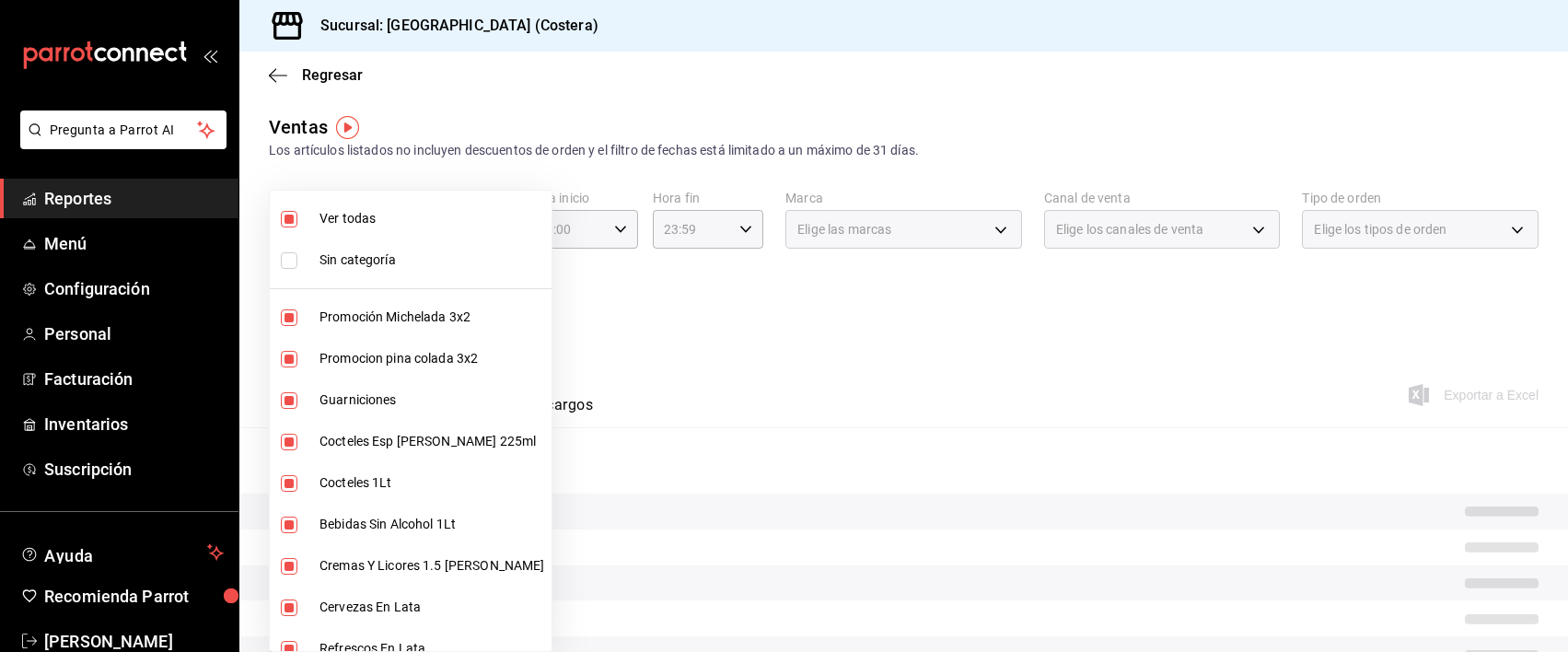
checkbox input "false"
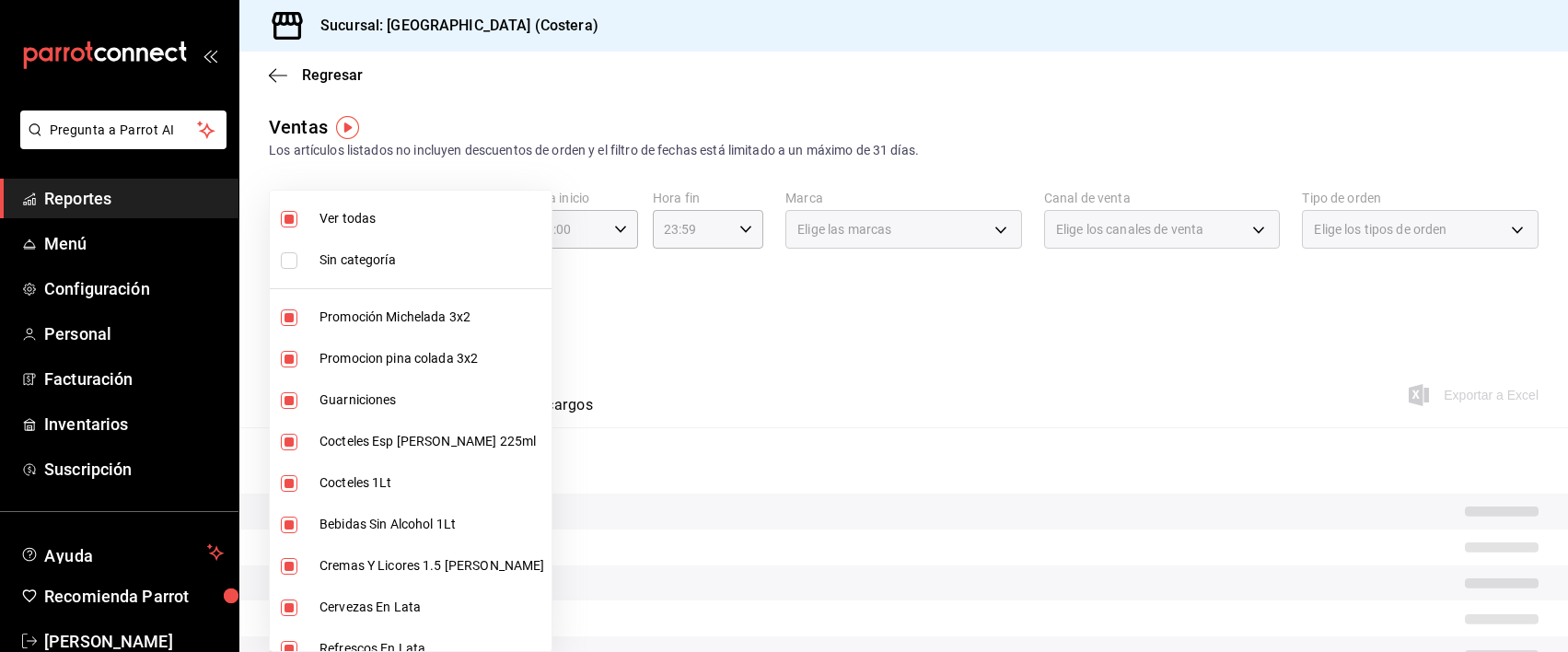
checkbox input "false"
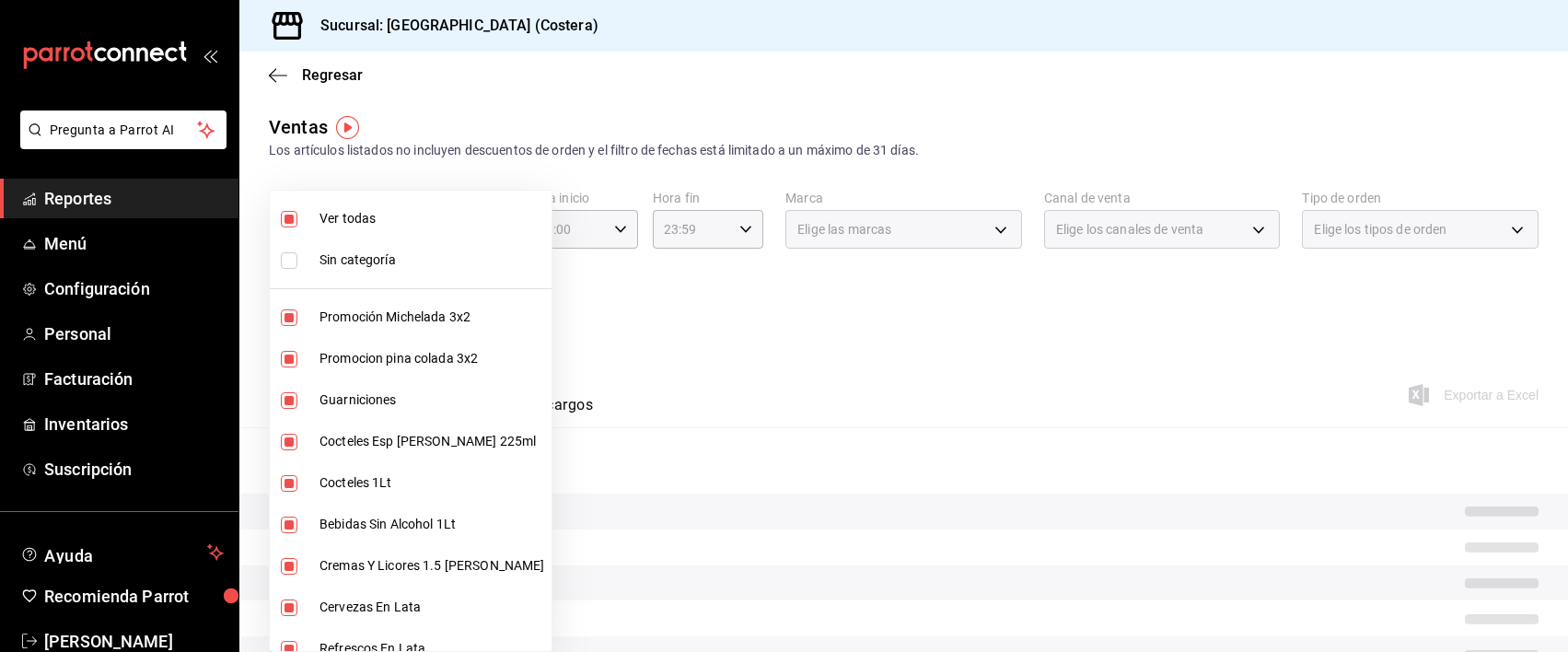
checkbox input "false"
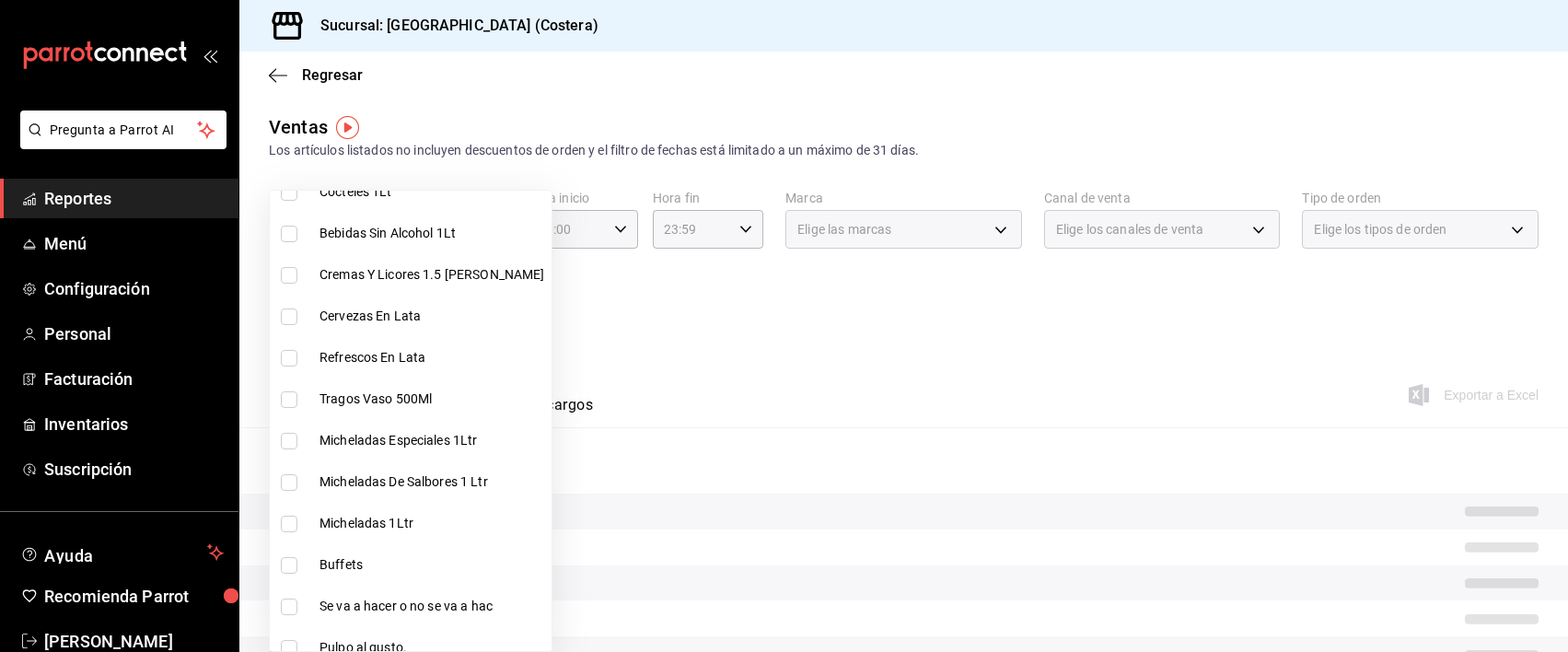
scroll to position [299, 0]
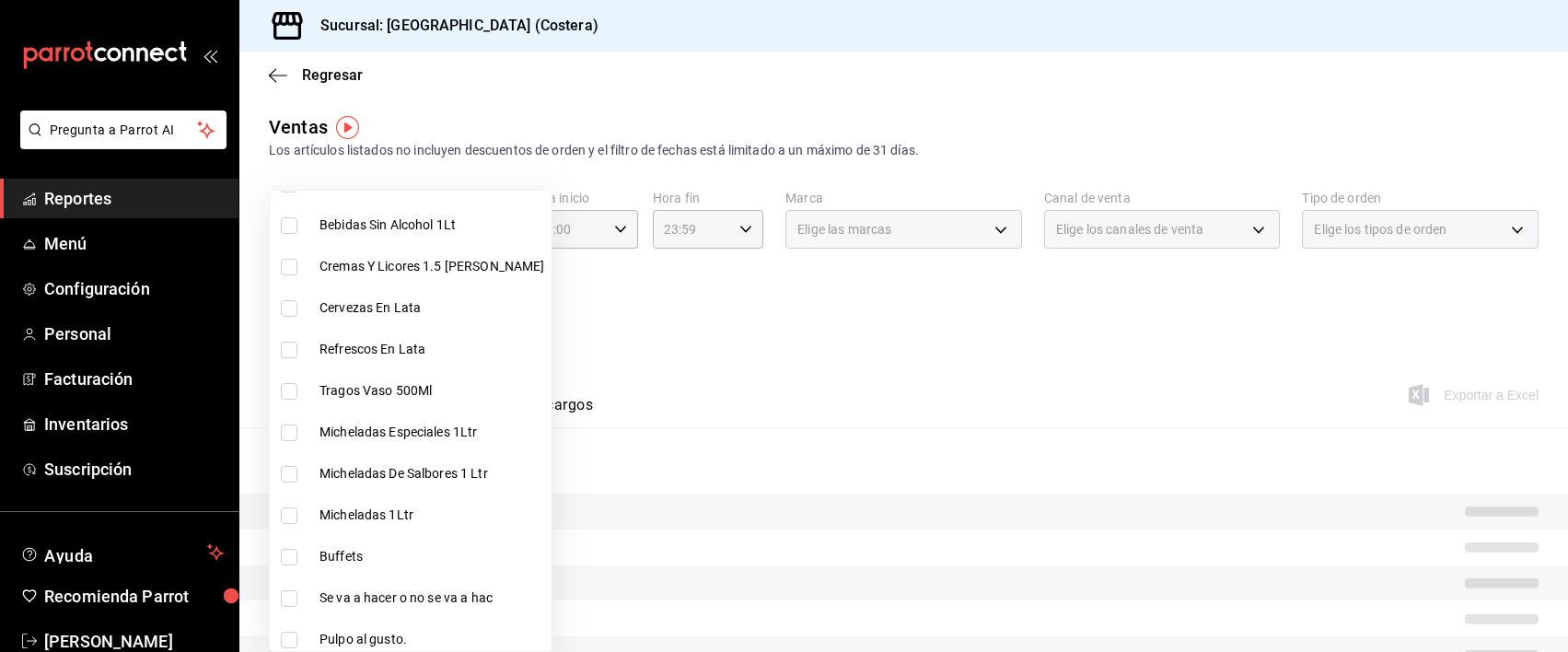
click at [287, 560] on input "checkbox" at bounding box center [289, 557] width 16 height 16
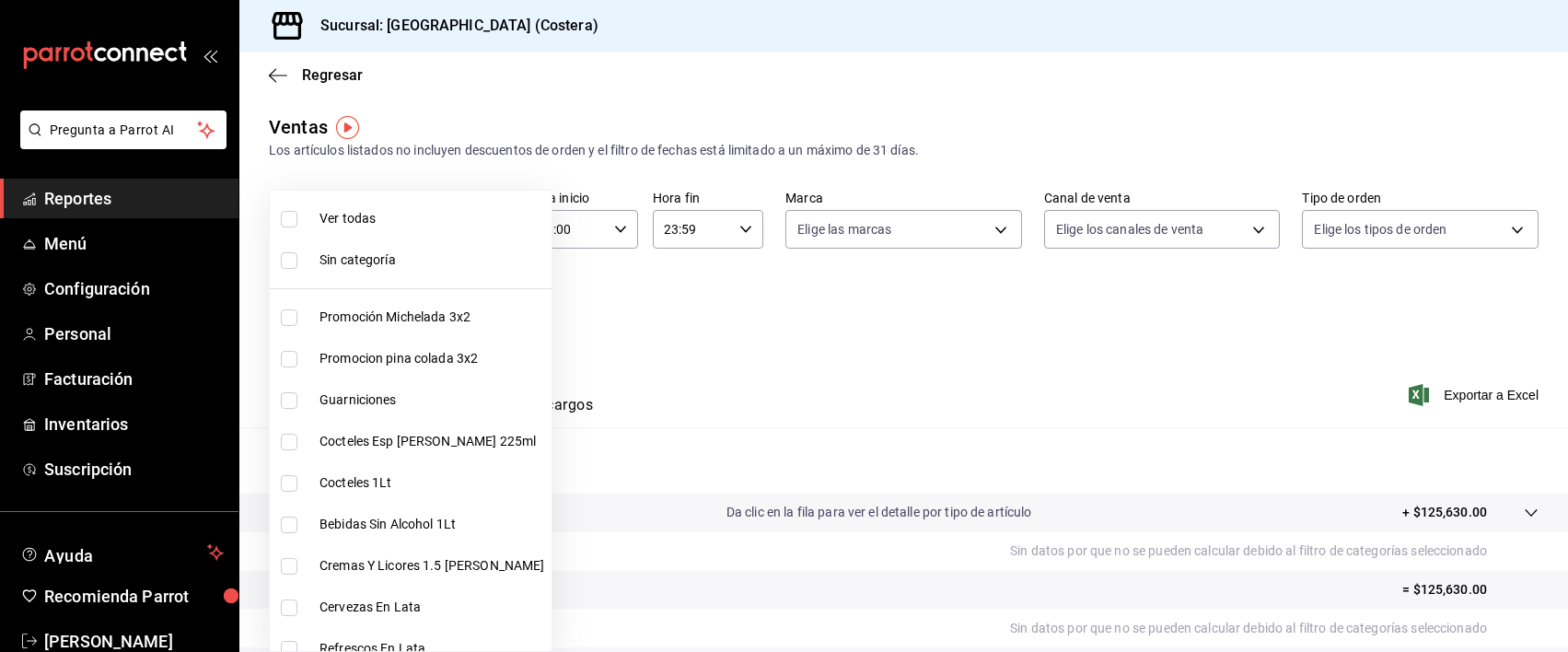
drag, startPoint x: 294, startPoint y: 217, endPoint x: 46, endPoint y: 479, distance: 360.8
click at [294, 217] on input "checkbox" at bounding box center [289, 219] width 16 height 16
